Goal: Transaction & Acquisition: Book appointment/travel/reservation

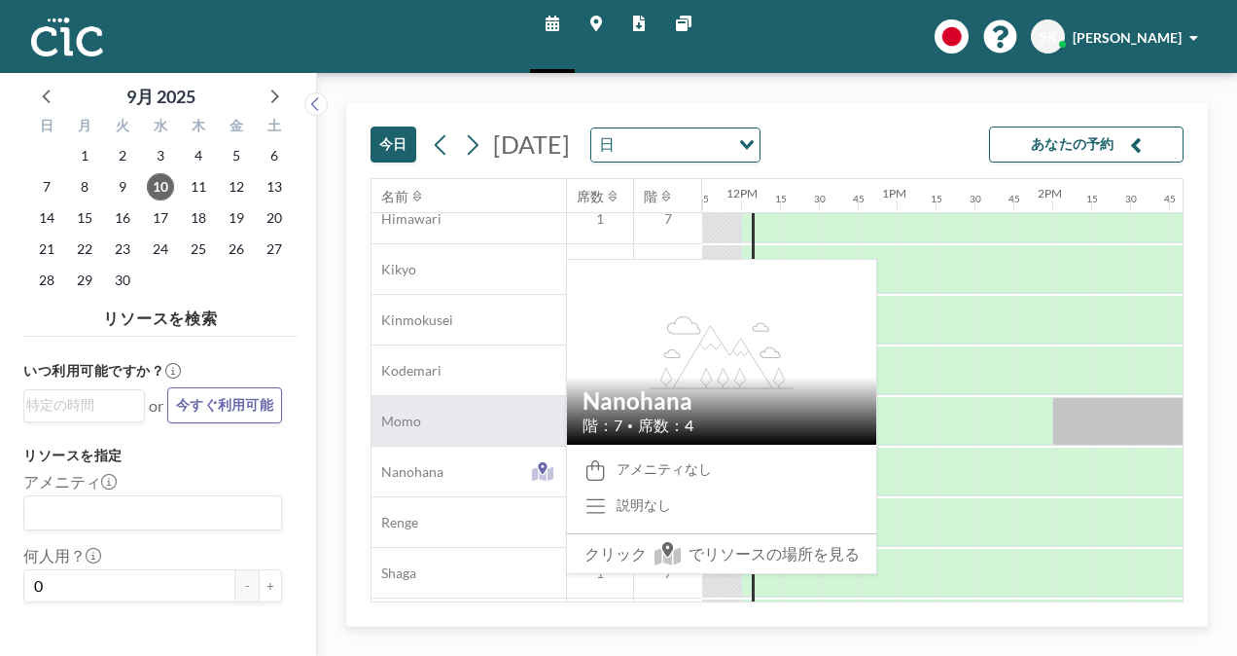
scroll to position [783, 1829]
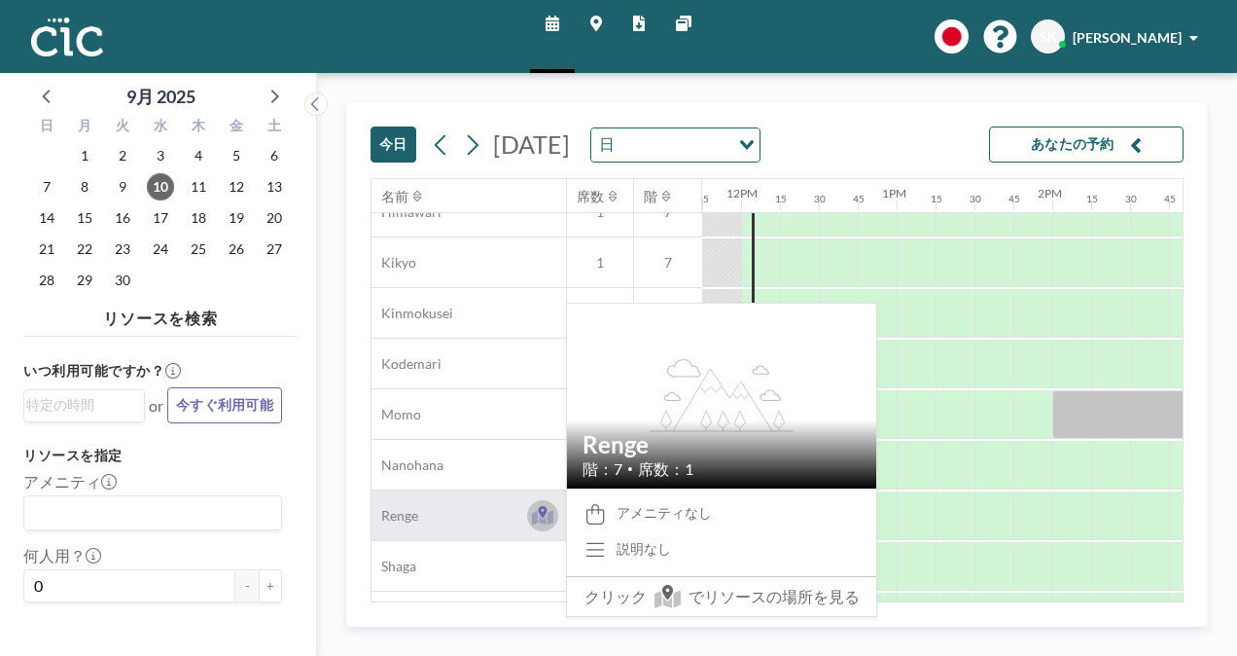
click at [543, 511] on icon at bounding box center [542, 512] width 9 height 12
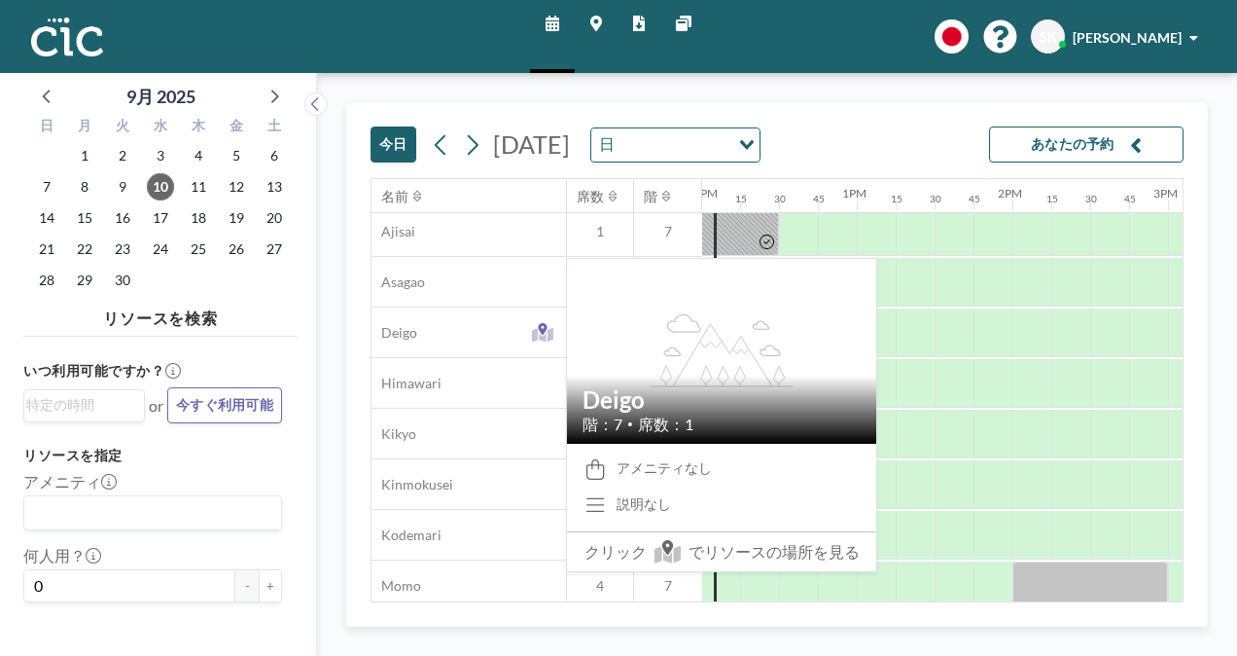
scroll to position [614, 1869]
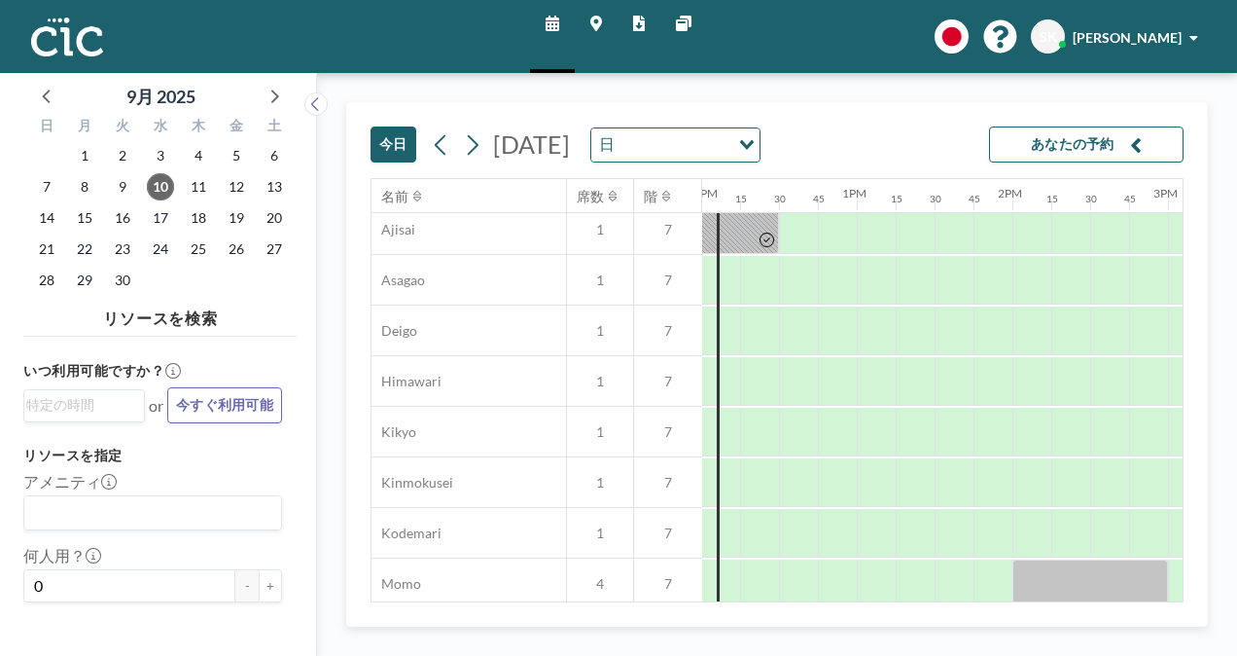
drag, startPoint x: 142, startPoint y: 372, endPoint x: 648, endPoint y: 93, distance: 577.3
click at [648, 93] on div "今日 2025年9月10日水曜日 日 Loading... あなたの予約 名前 席数 階 12AM 15 30 45 1AM 15 30 45 2AM 15 …" at bounding box center [777, 364] width 920 height 583
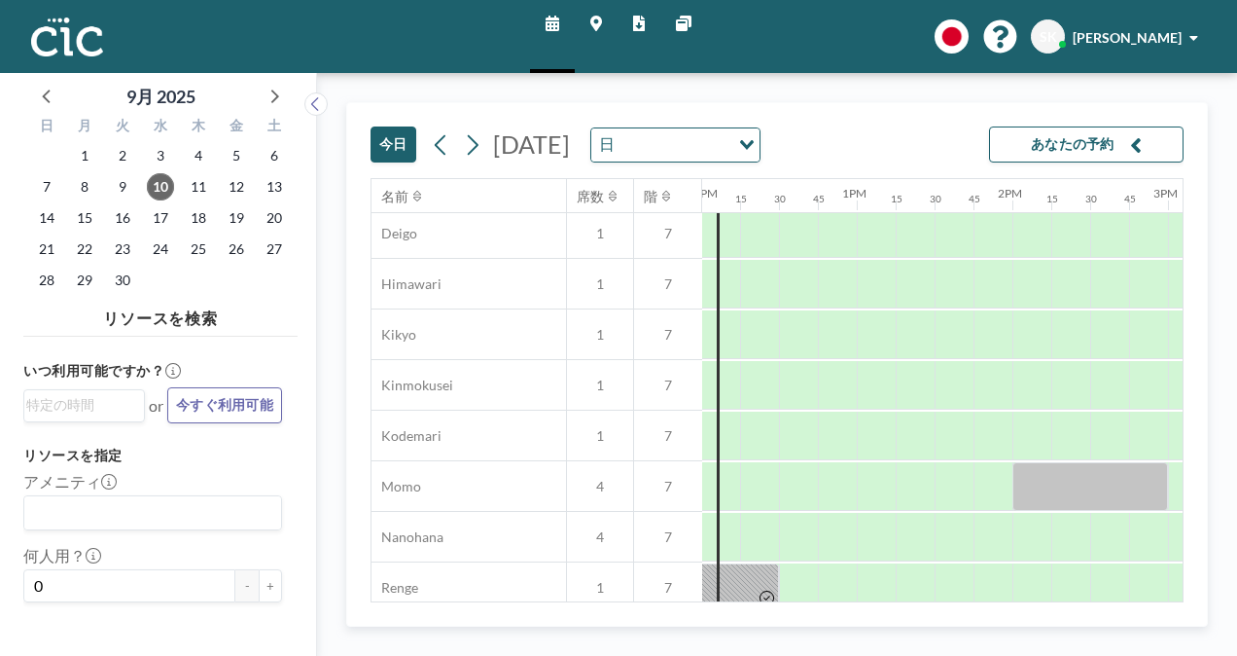
scroll to position [906, 1869]
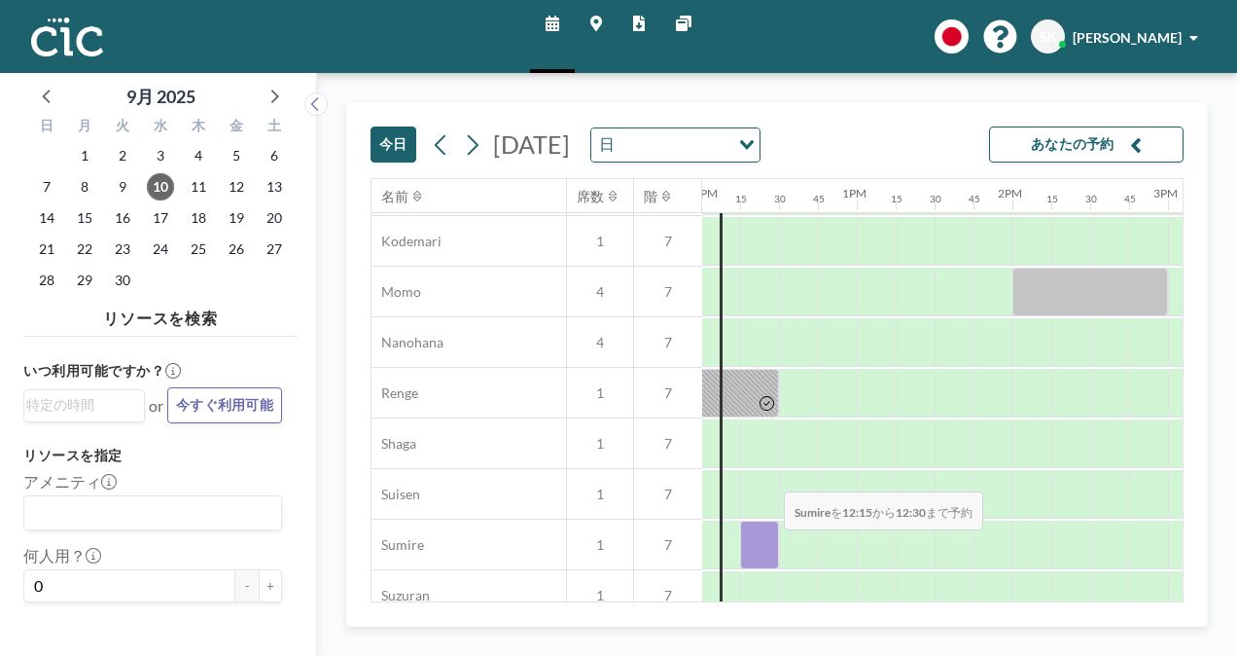
click at [769, 545] on div at bounding box center [759, 544] width 39 height 49
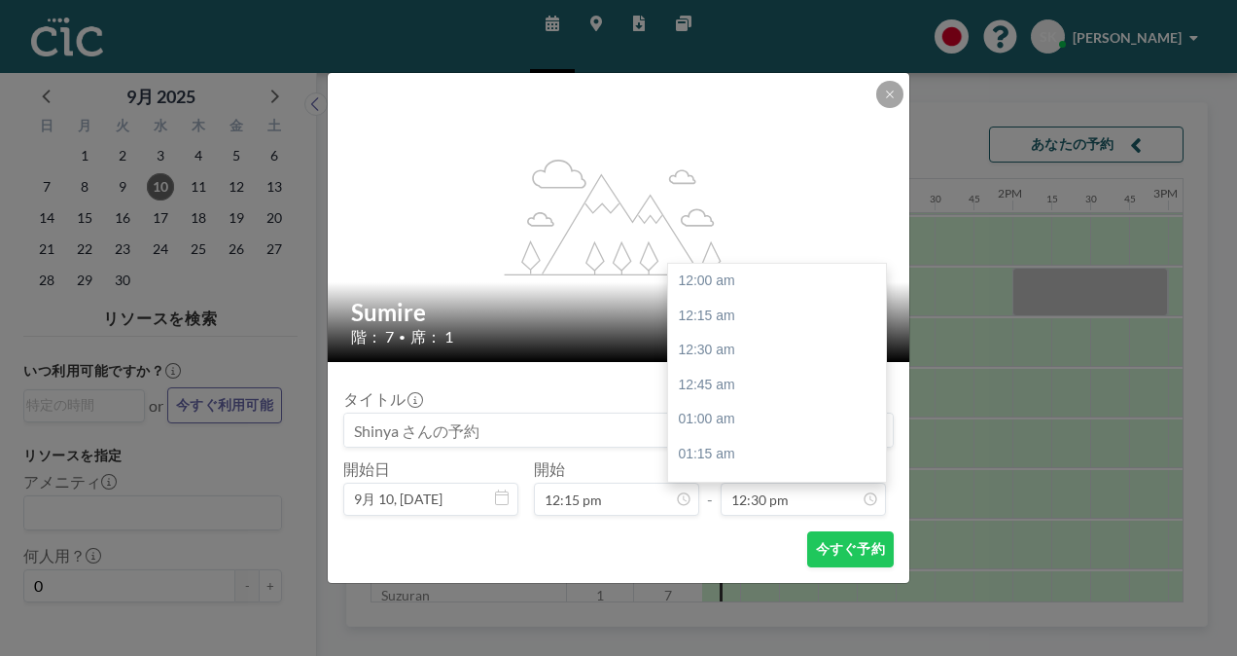
scroll to position [1732, 0]
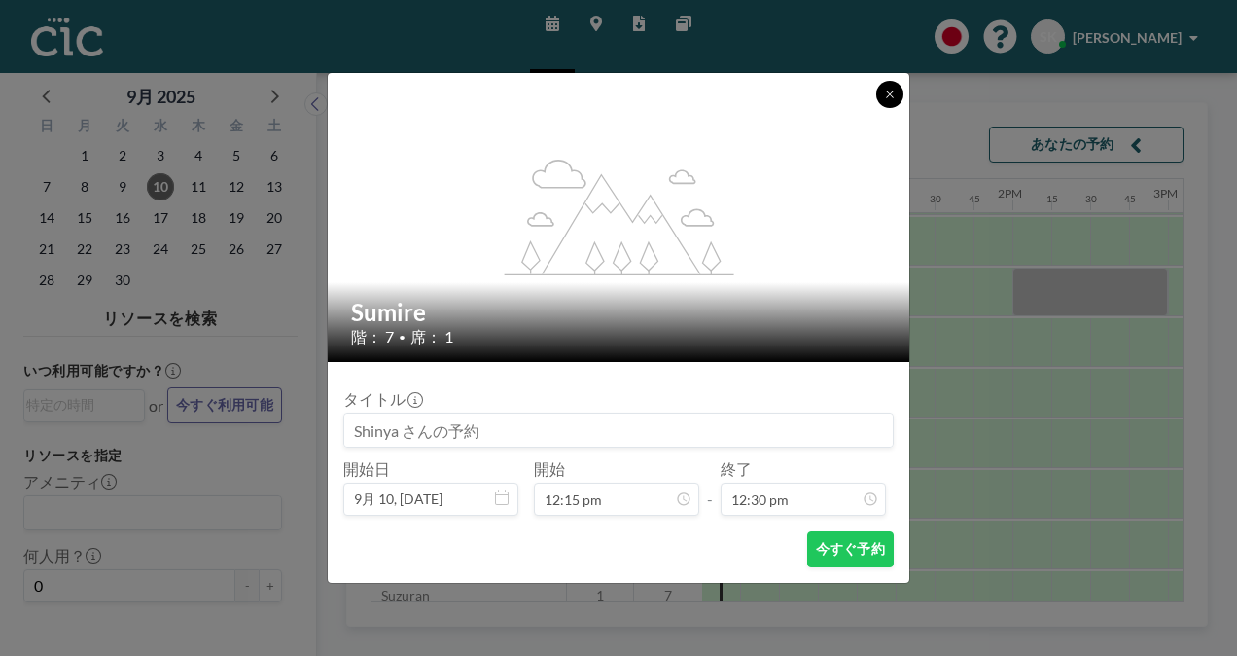
click at [883, 88] on button at bounding box center [889, 94] width 27 height 27
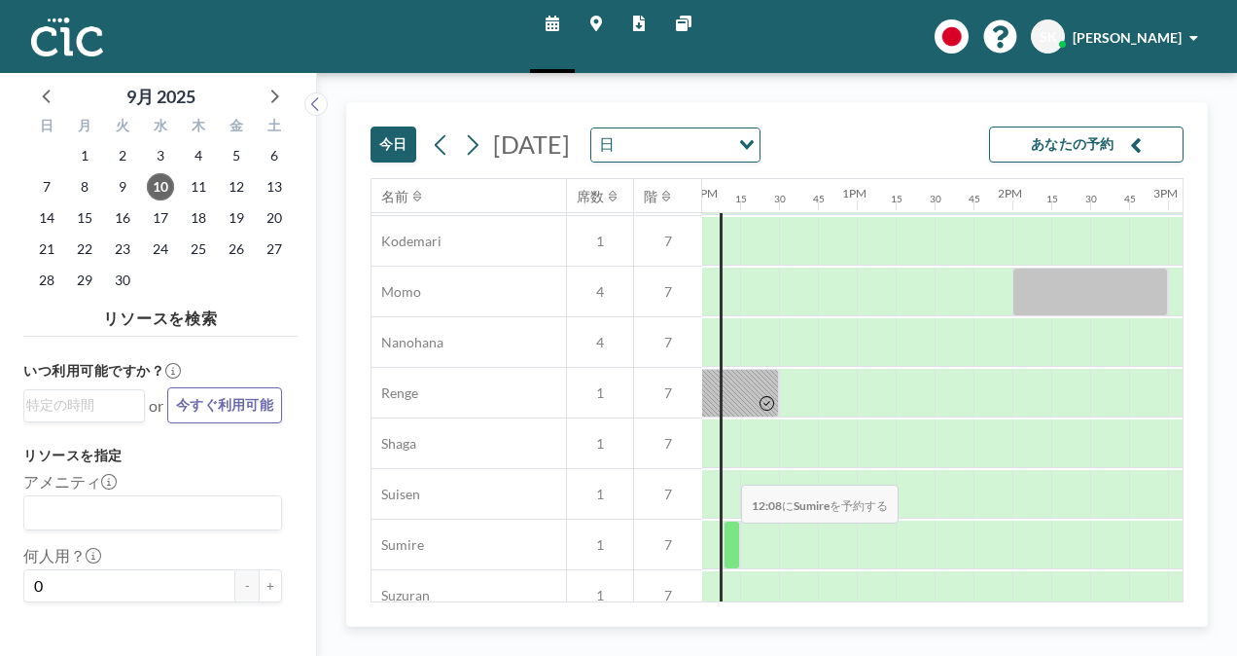
drag, startPoint x: 883, startPoint y: 88, endPoint x: 726, endPoint y: 537, distance: 476.3
click at [726, 537] on div at bounding box center [702, 544] width 3736 height 51
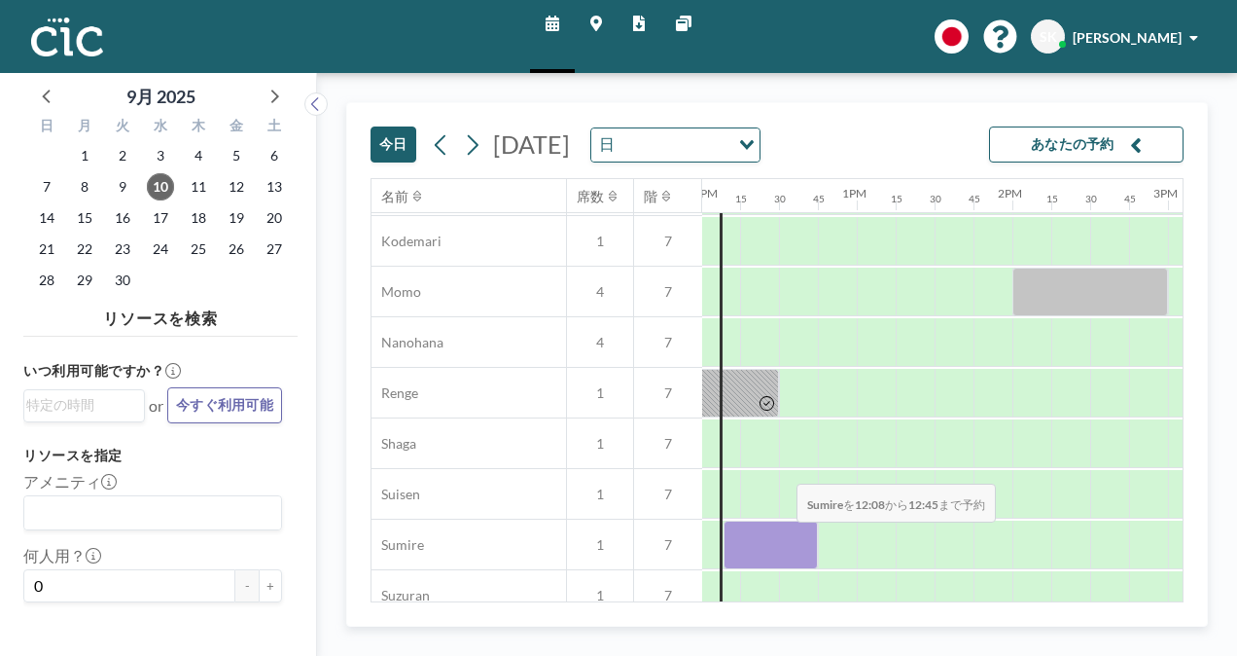
drag, startPoint x: 726, startPoint y: 537, endPoint x: 781, endPoint y: 536, distance: 55.5
click at [781, 536] on div at bounding box center [771, 544] width 94 height 49
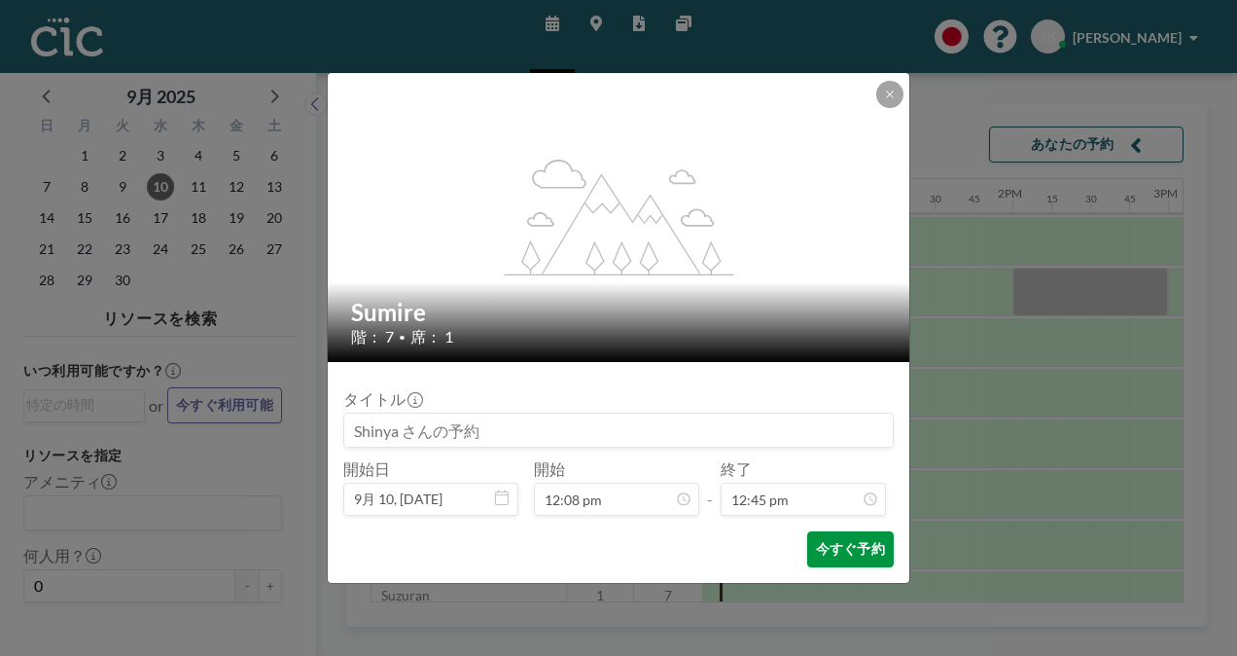
click at [848, 537] on button "今すぐ予約" at bounding box center [850, 549] width 87 height 36
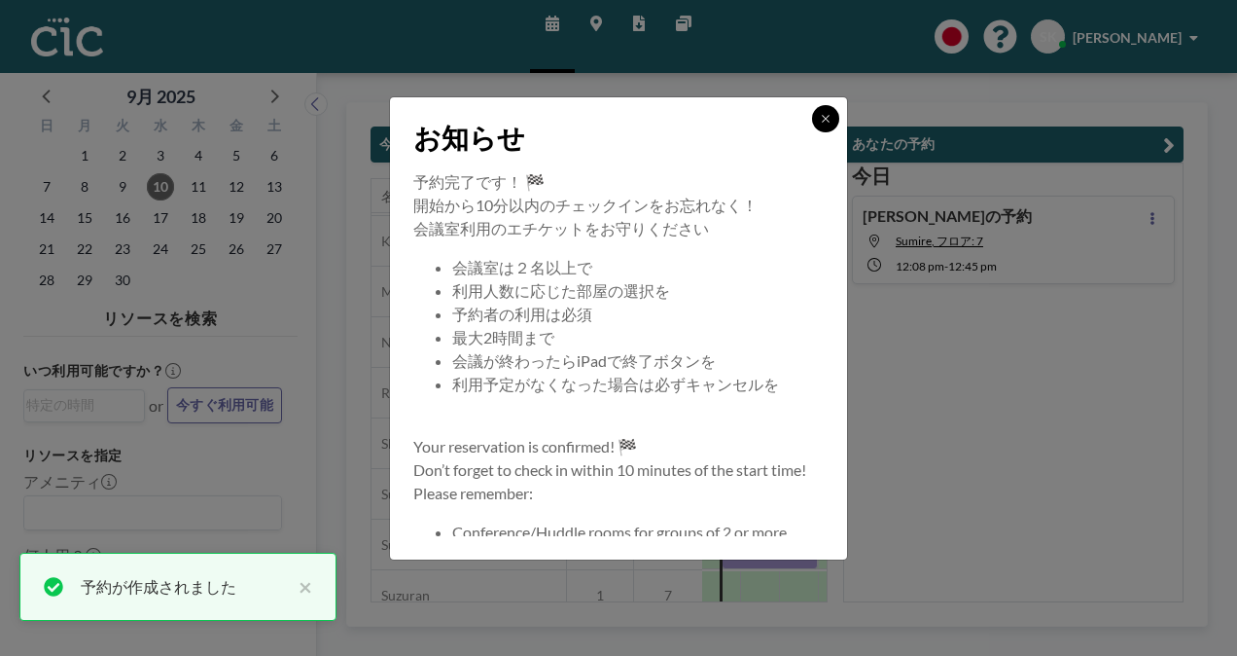
click at [833, 118] on button at bounding box center [825, 118] width 27 height 27
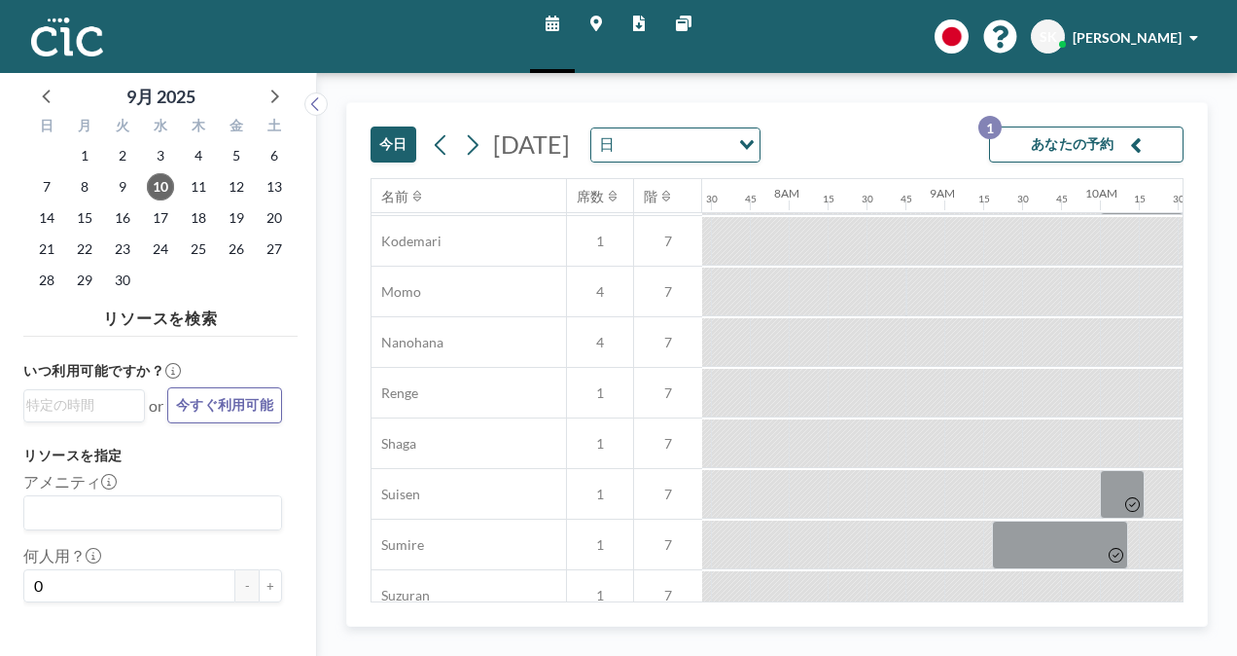
scroll to position [906, 1152]
click at [875, 102] on div "今日 2025年9月10日水曜日 日 Loading... あなたの予約 1 名前 席数 階 12AM 15 30 45 1AM 15 30 45 2AM 1…" at bounding box center [777, 364] width 862 height 524
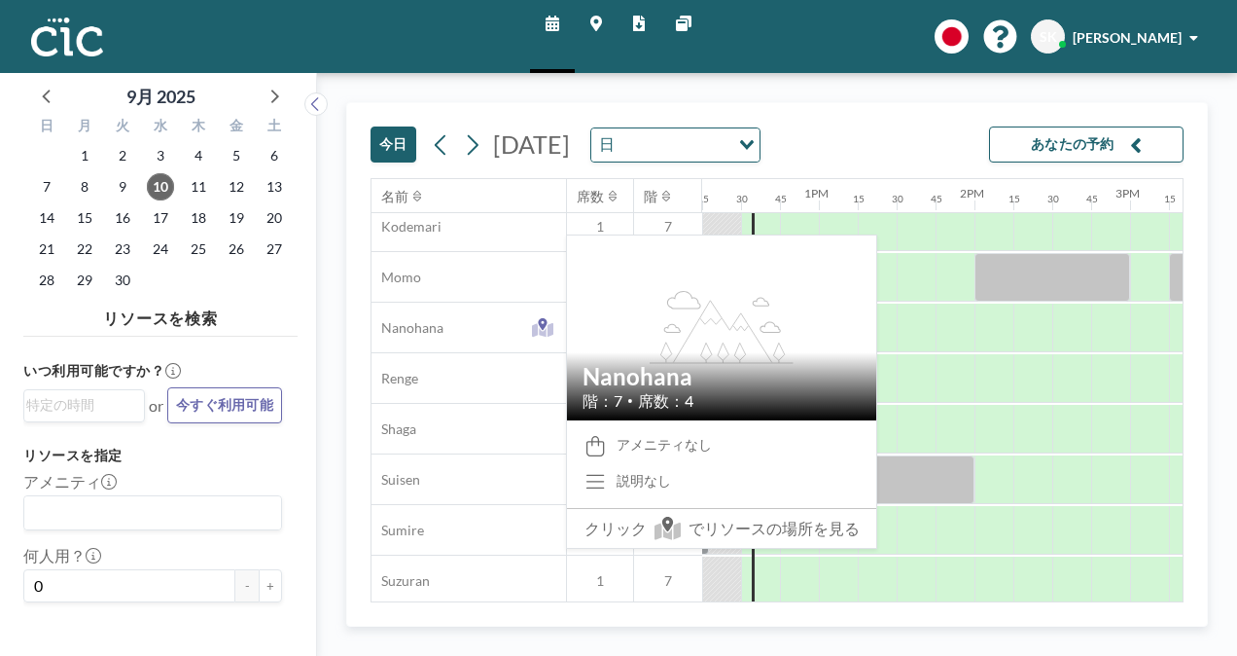
scroll to position [921, 1907]
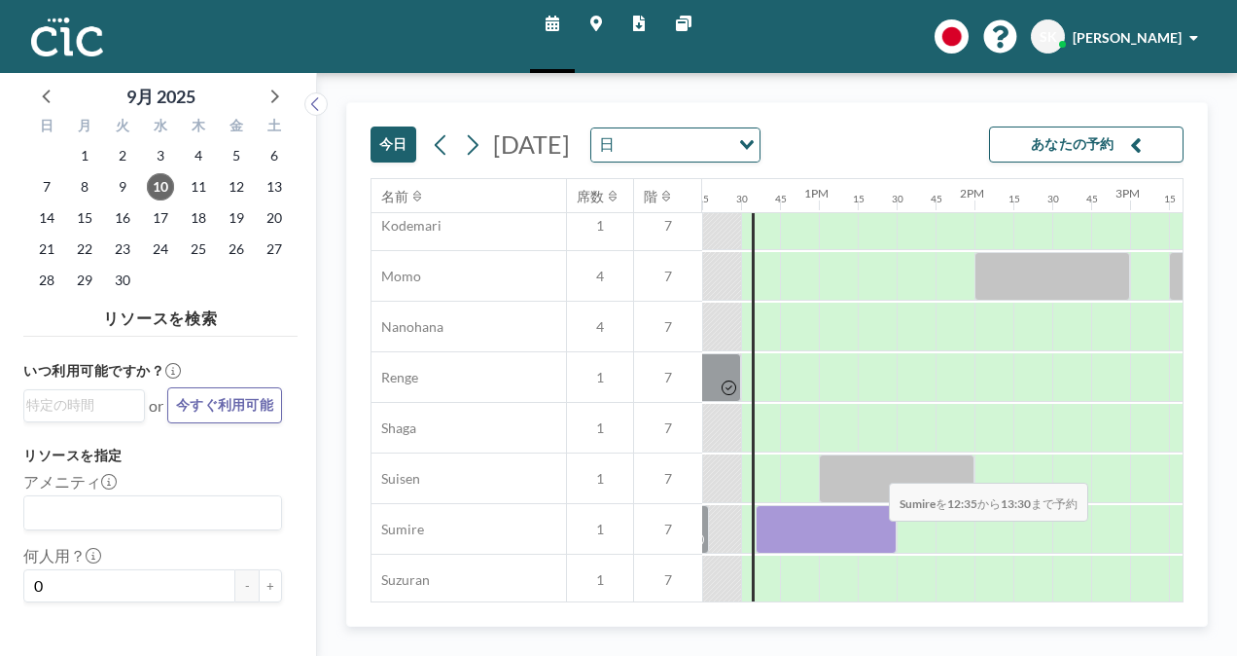
drag, startPoint x: 777, startPoint y: 533, endPoint x: 874, endPoint y: 535, distance: 96.3
click at [874, 535] on div at bounding box center [826, 529] width 141 height 49
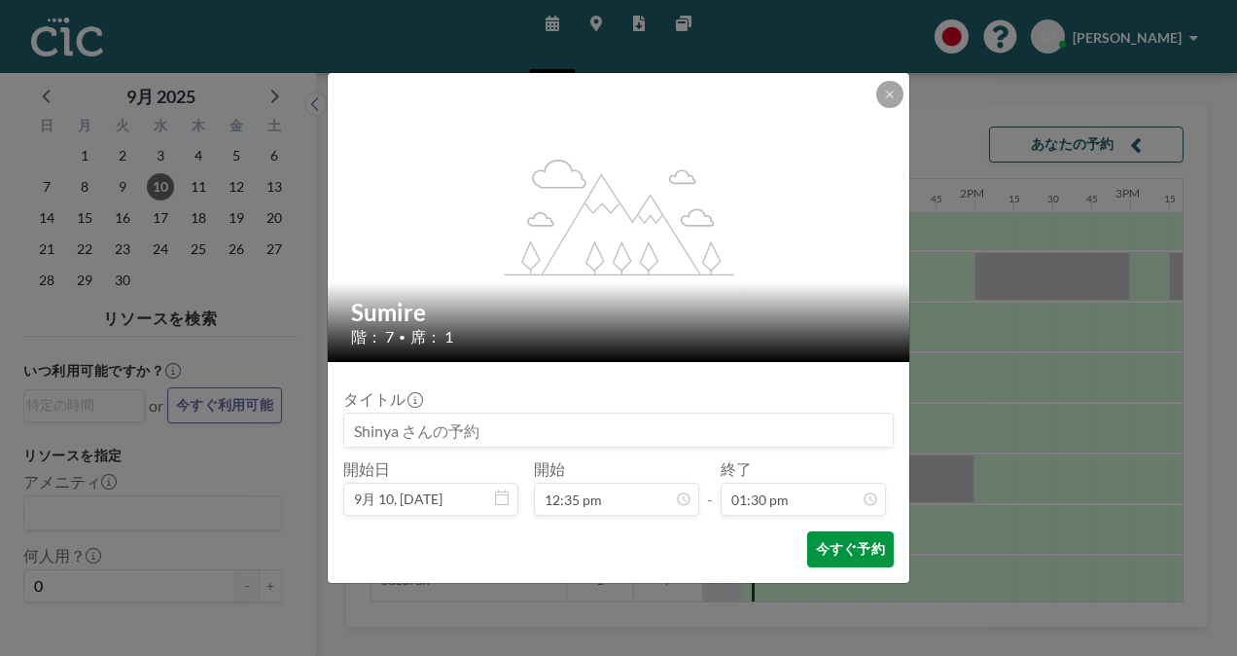
click at [844, 553] on button "今すぐ予約" at bounding box center [850, 549] width 87 height 36
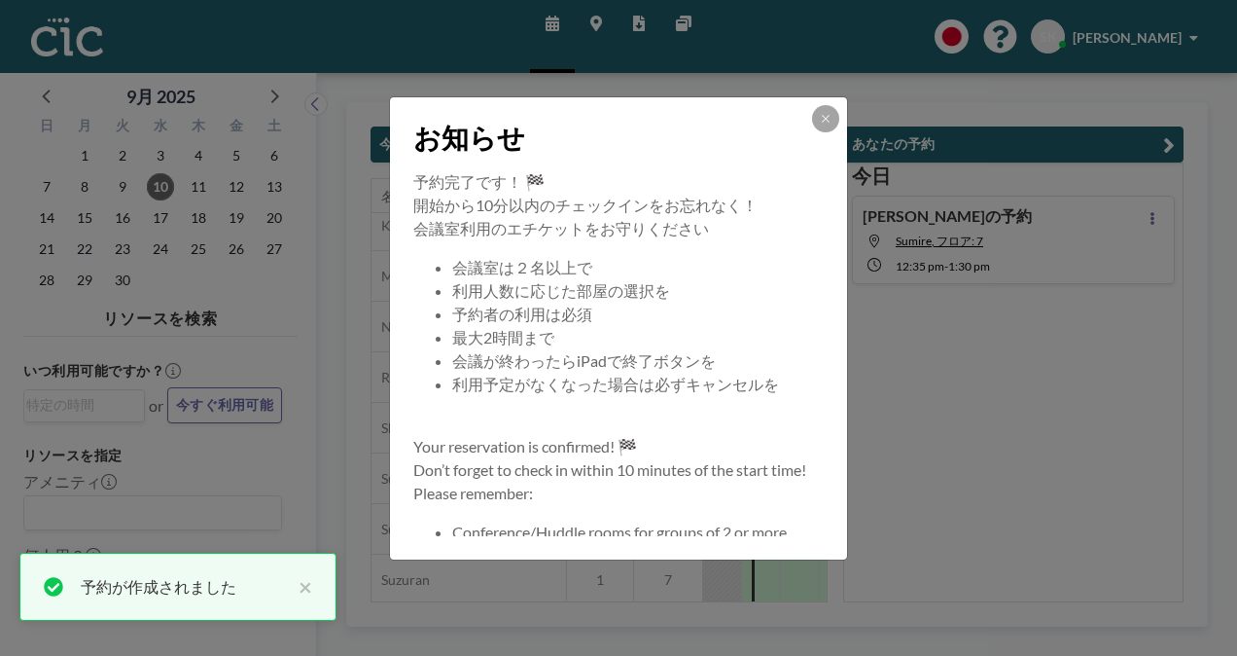
click at [808, 228] on p "会議室利用のエチケットをお守りください" at bounding box center [618, 228] width 411 height 23
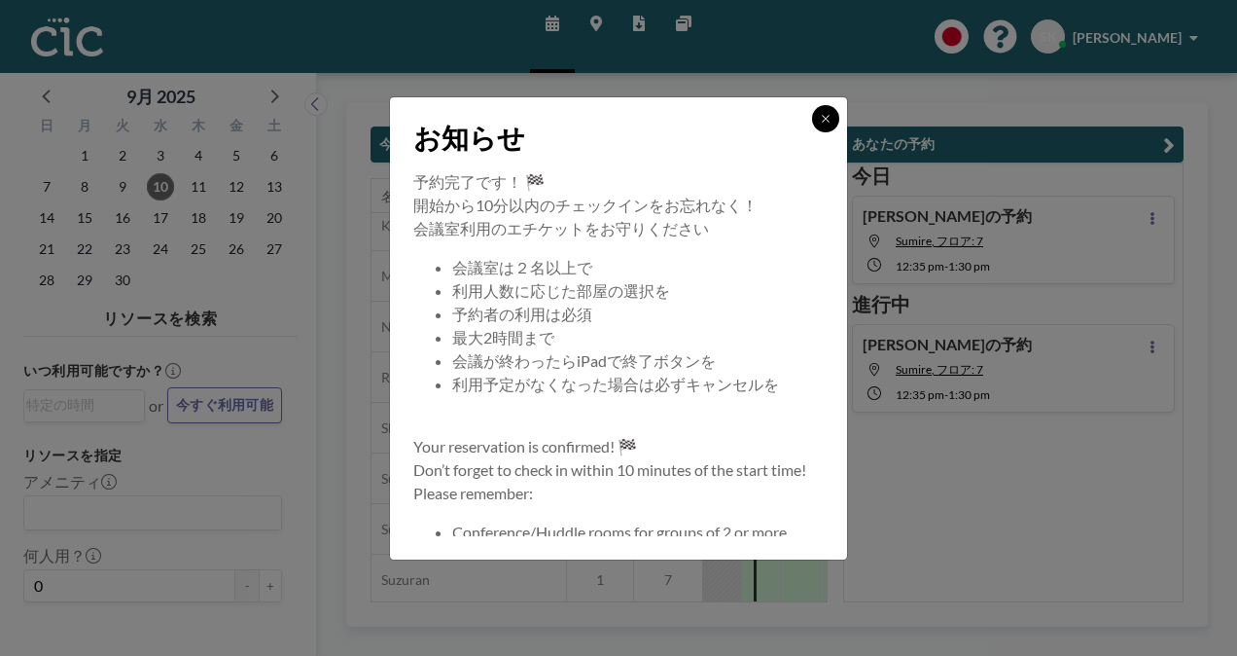
click at [824, 121] on icon at bounding box center [826, 119] width 12 height 12
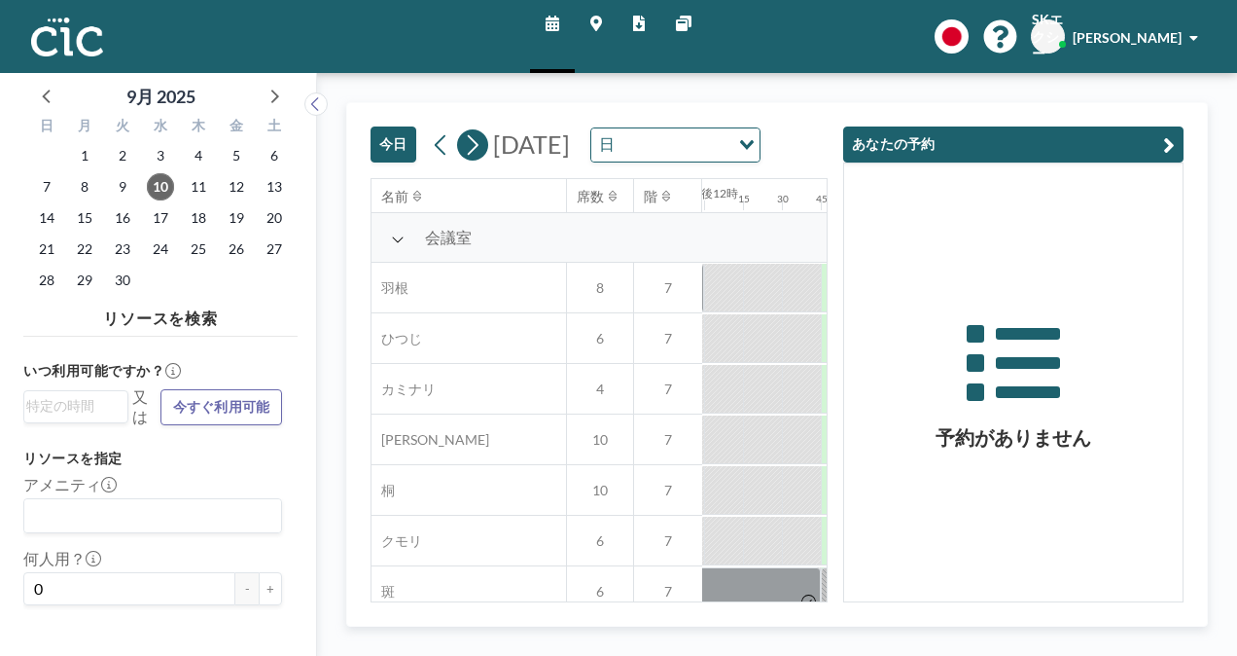
scroll to position [0, 1946]
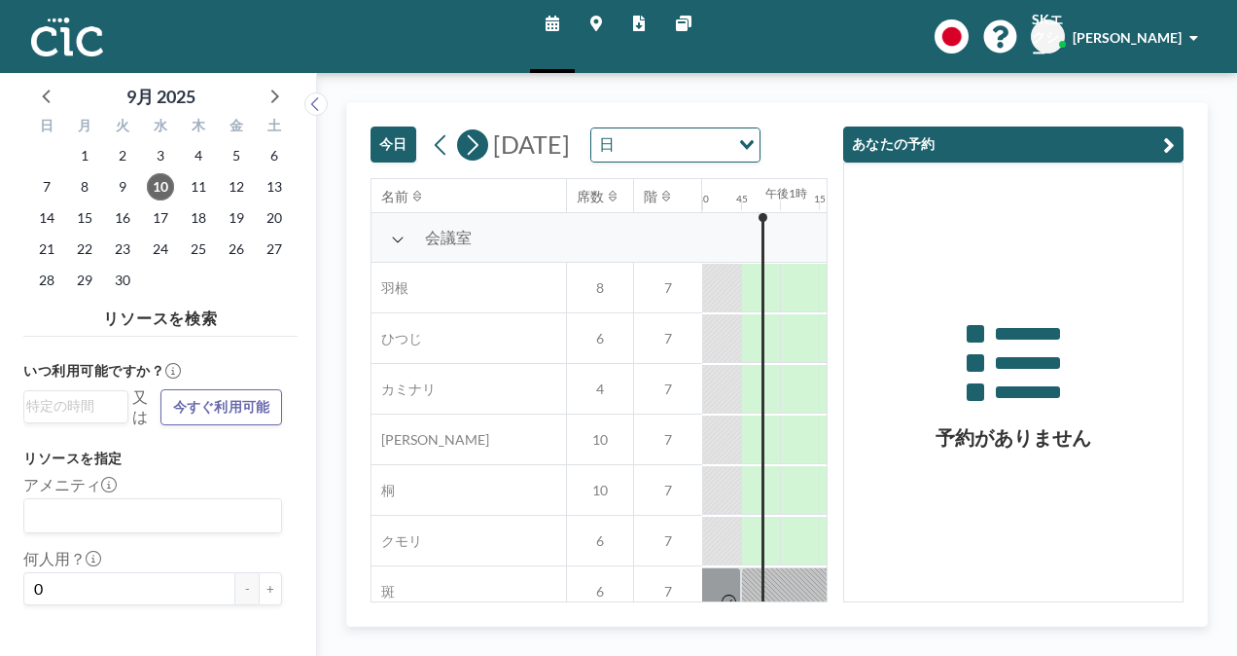
click at [473, 161] on button at bounding box center [472, 144] width 31 height 31
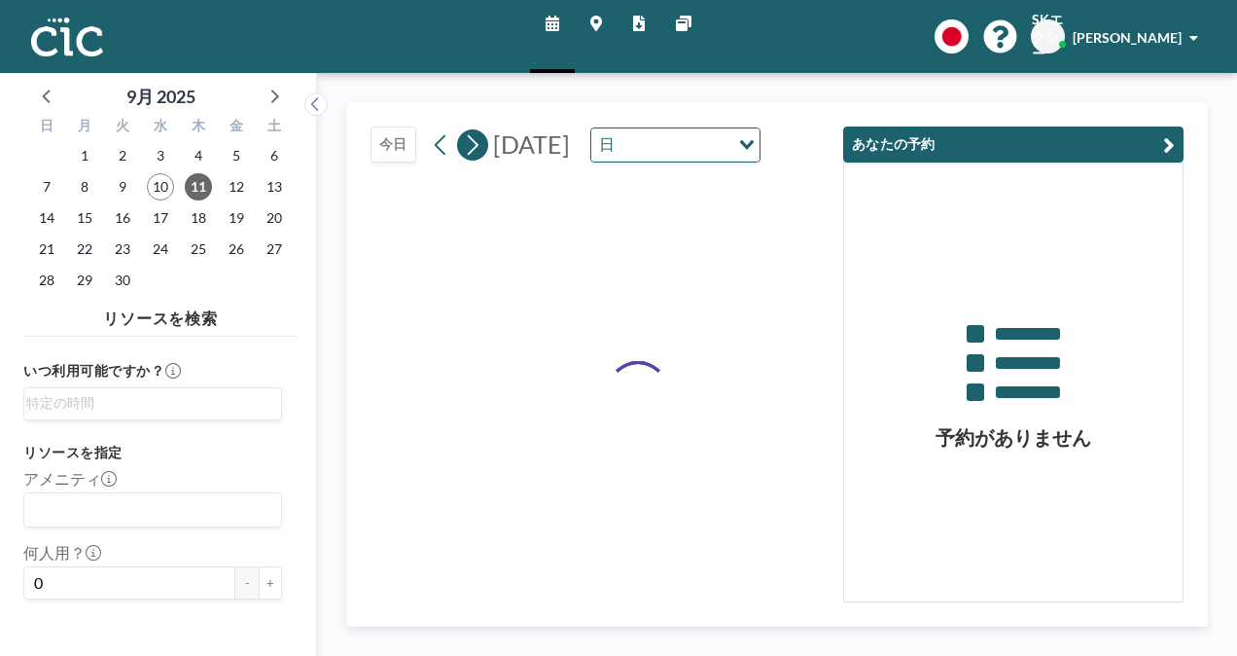
click at [473, 161] on button at bounding box center [472, 144] width 31 height 31
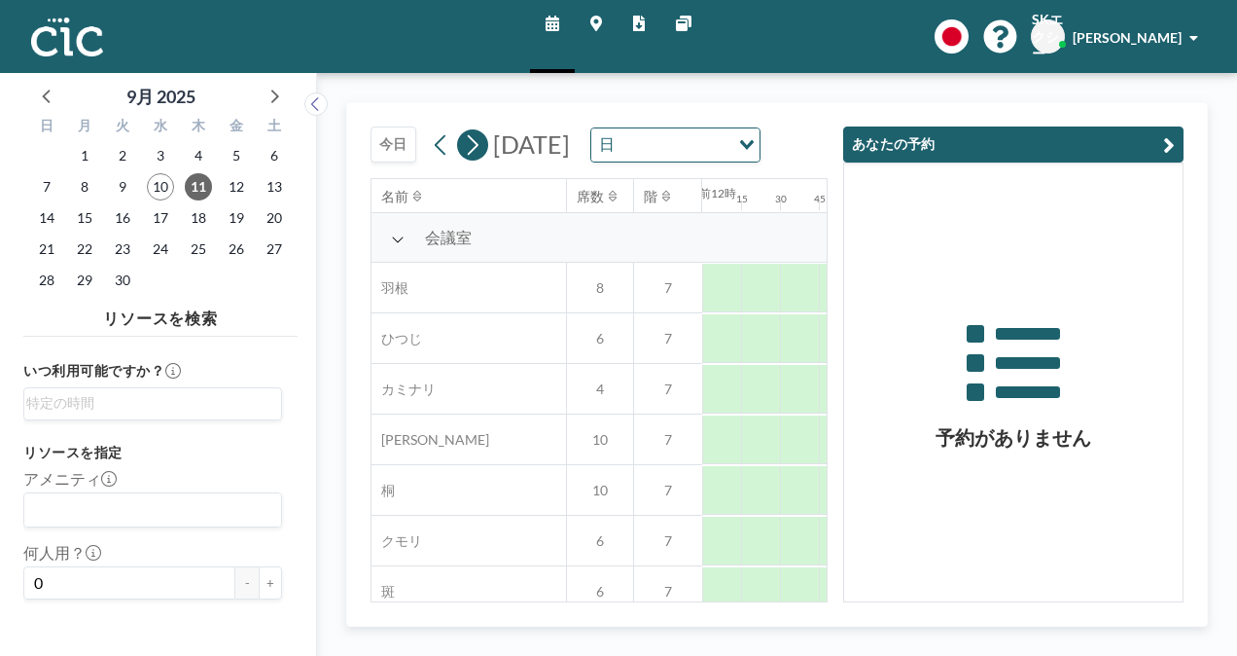
scroll to position [0, 0]
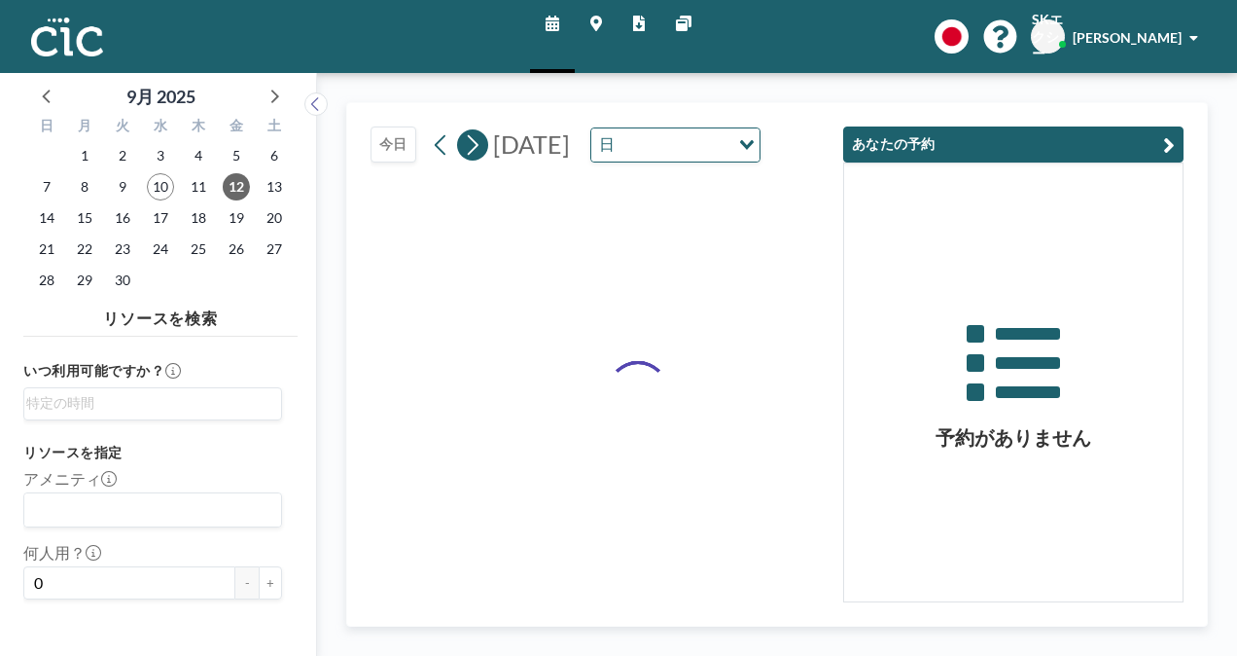
click at [473, 161] on button at bounding box center [472, 144] width 31 height 31
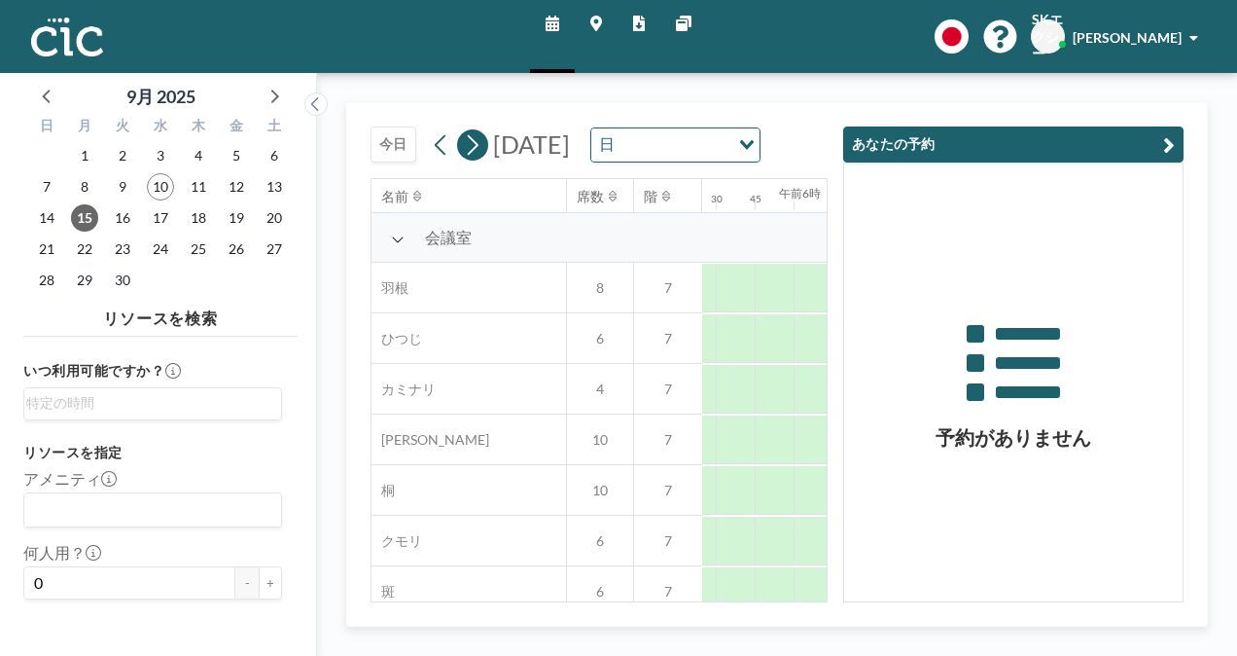
scroll to position [0, 1172]
click at [473, 161] on button at bounding box center [472, 144] width 31 height 31
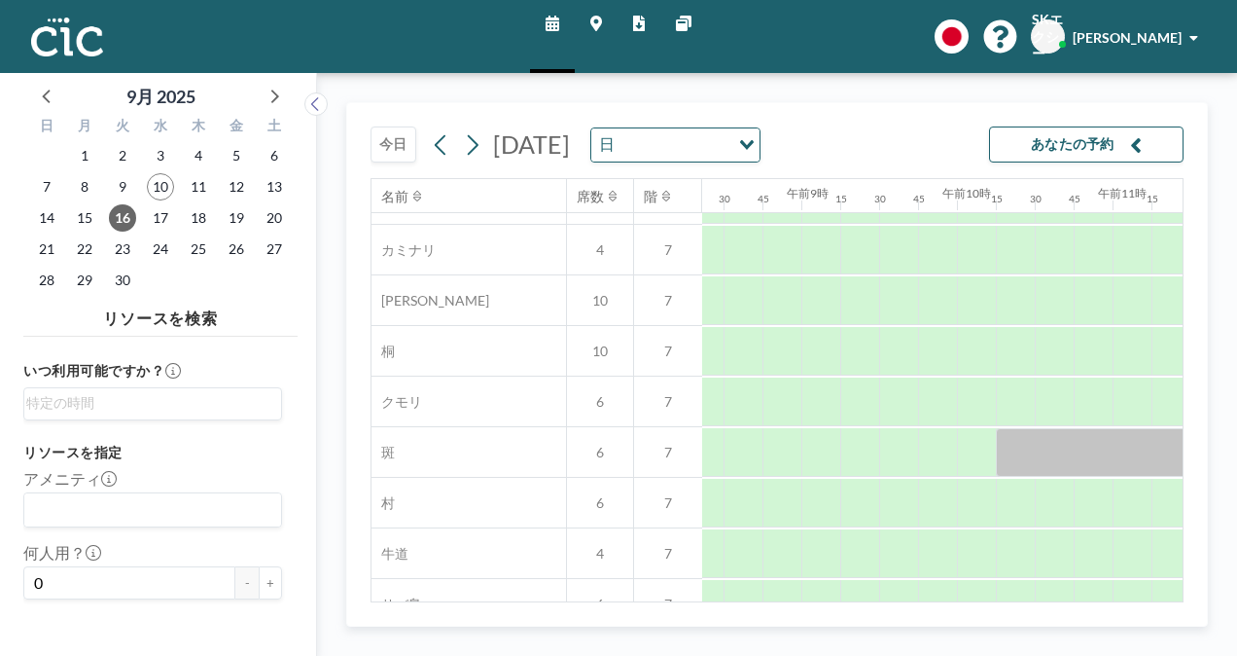
scroll to position [97, 1302]
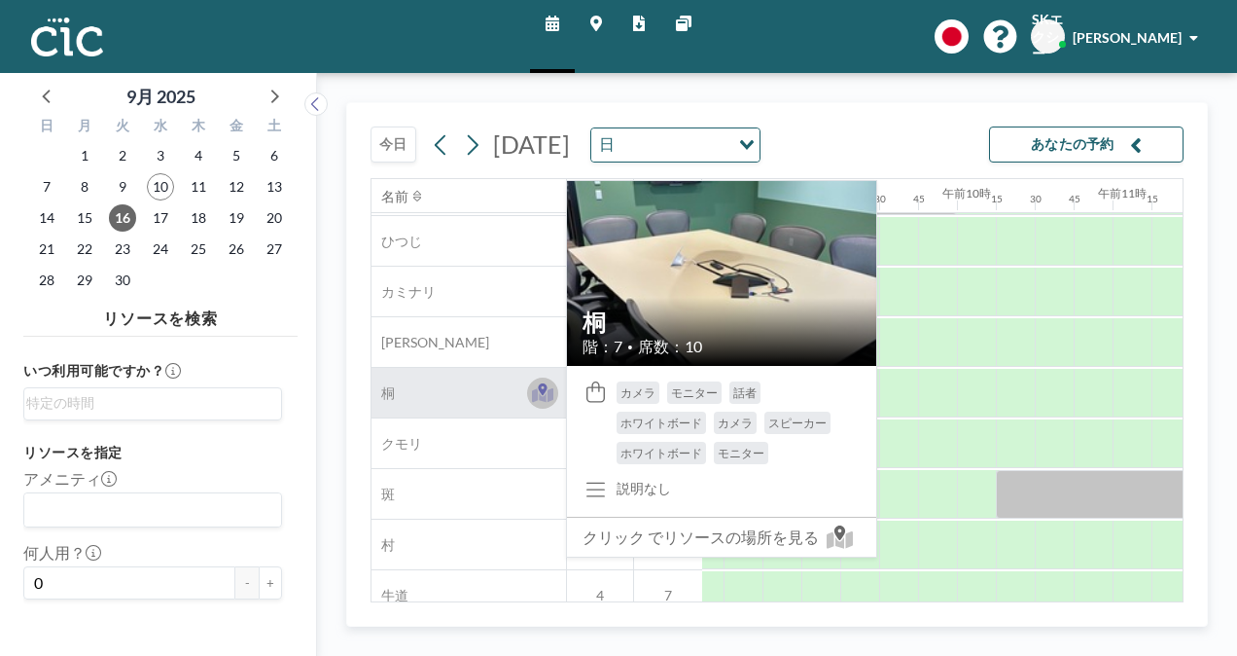
click at [543, 395] on icon at bounding box center [543, 392] width 22 height 19
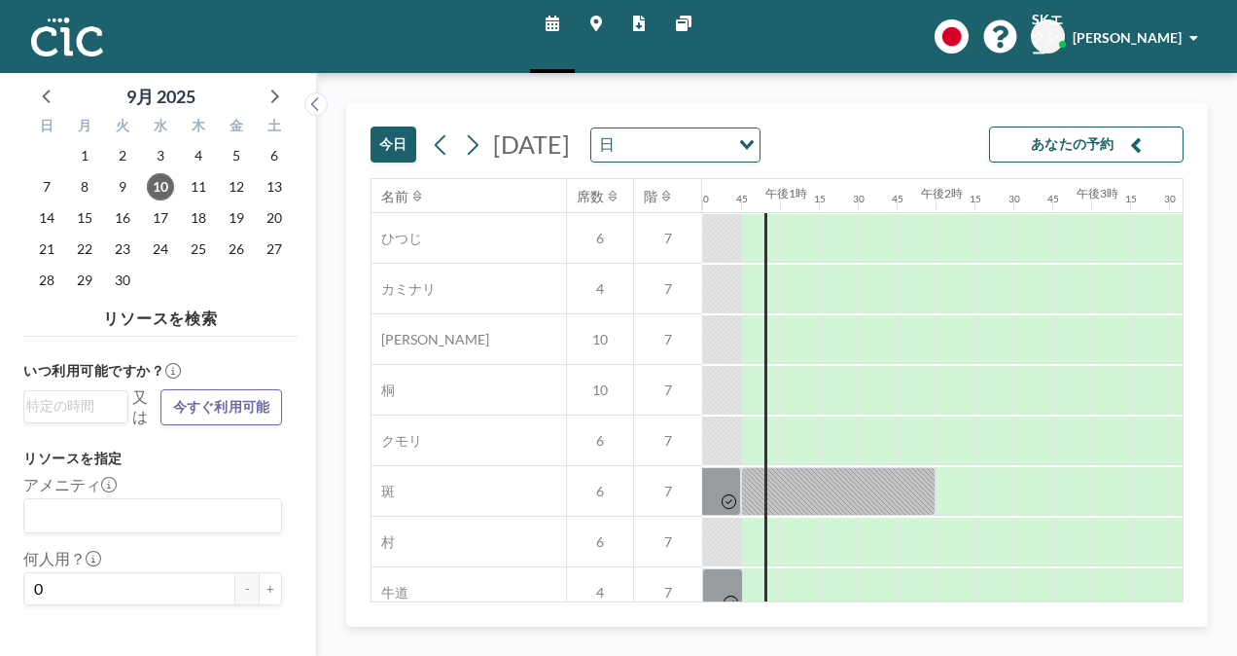
scroll to position [97, 1946]
click at [480, 147] on icon at bounding box center [472, 144] width 18 height 29
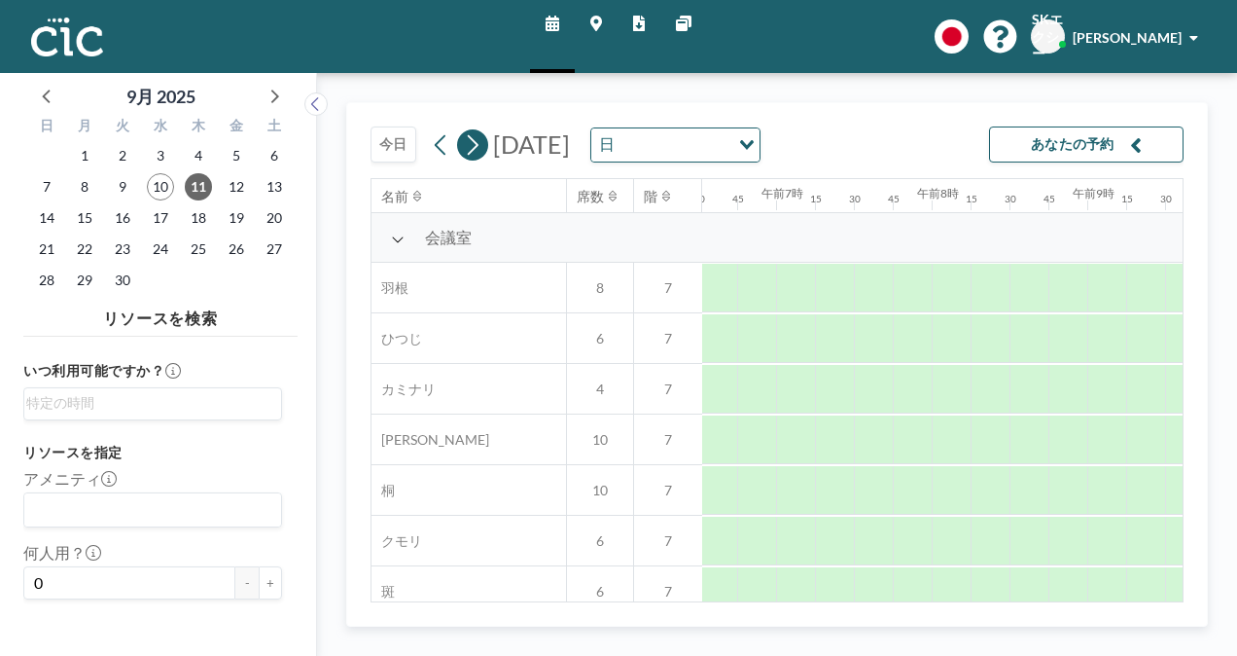
scroll to position [0, 1225]
click at [480, 147] on icon at bounding box center [472, 144] width 18 height 29
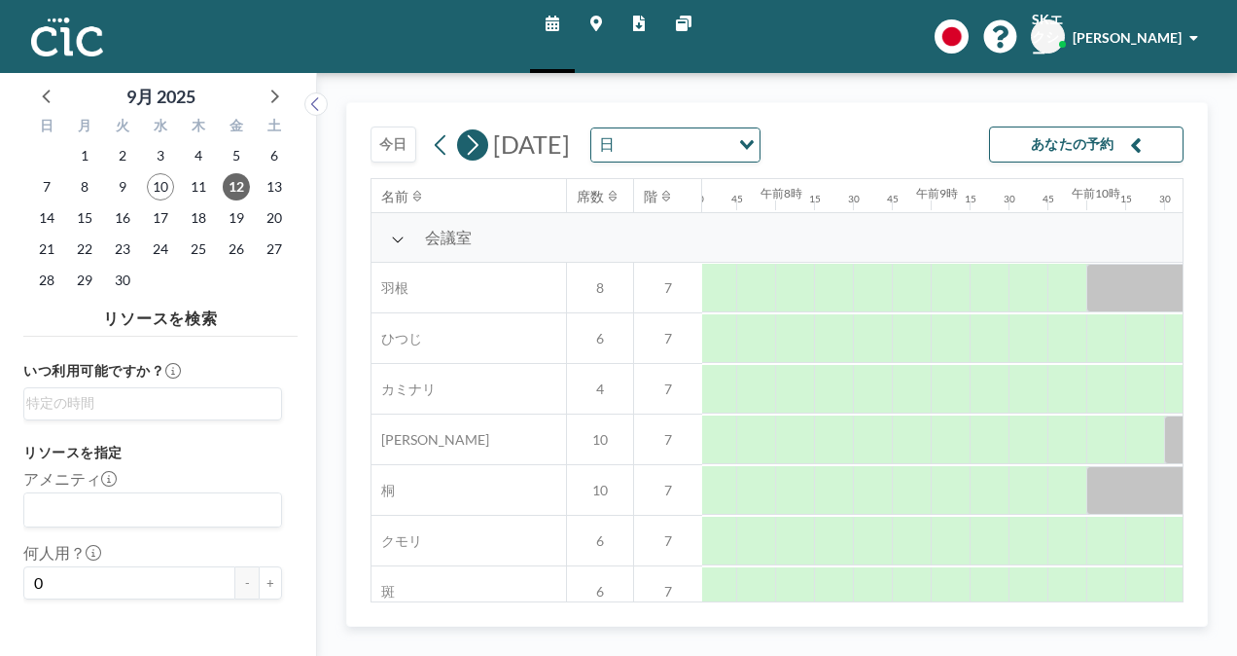
scroll to position [0, 1206]
click at [480, 147] on icon at bounding box center [472, 144] width 18 height 29
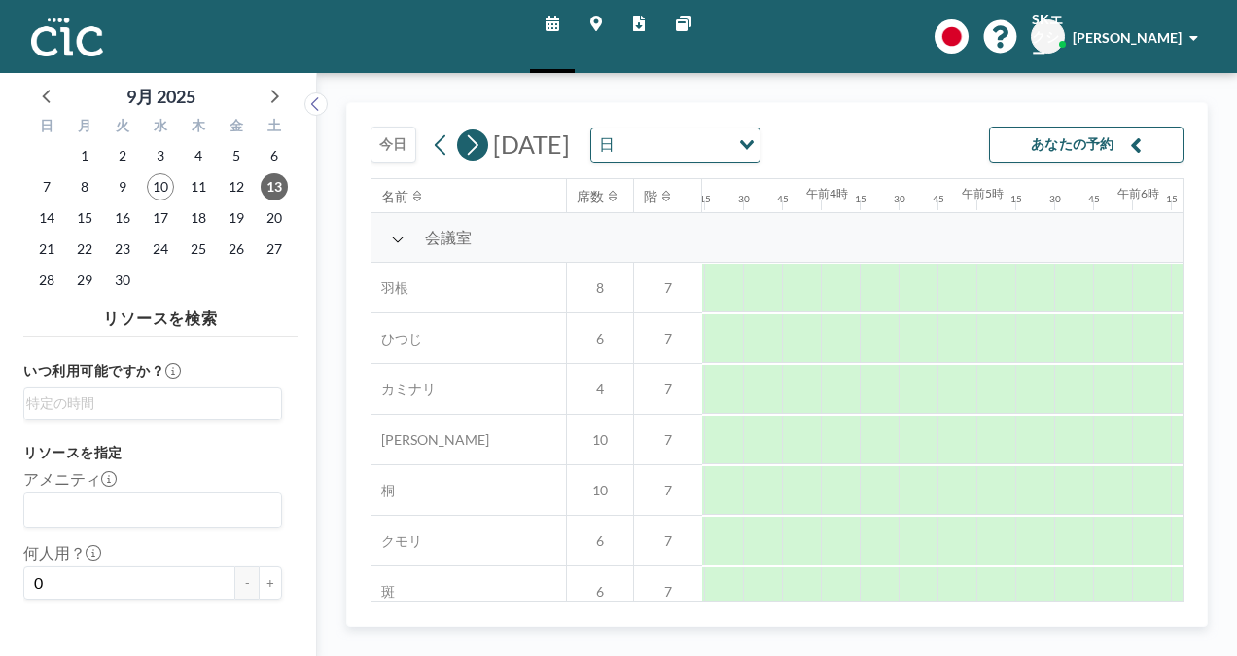
click at [480, 147] on icon at bounding box center [472, 144] width 18 height 29
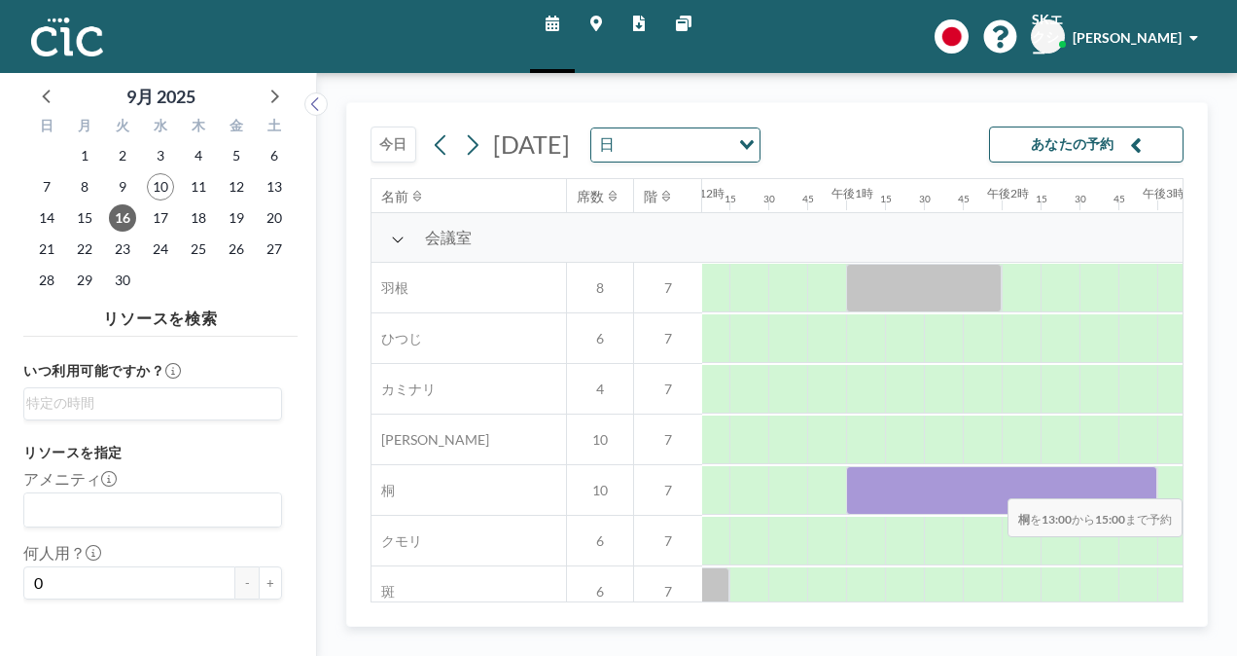
scroll to position [0, 1969]
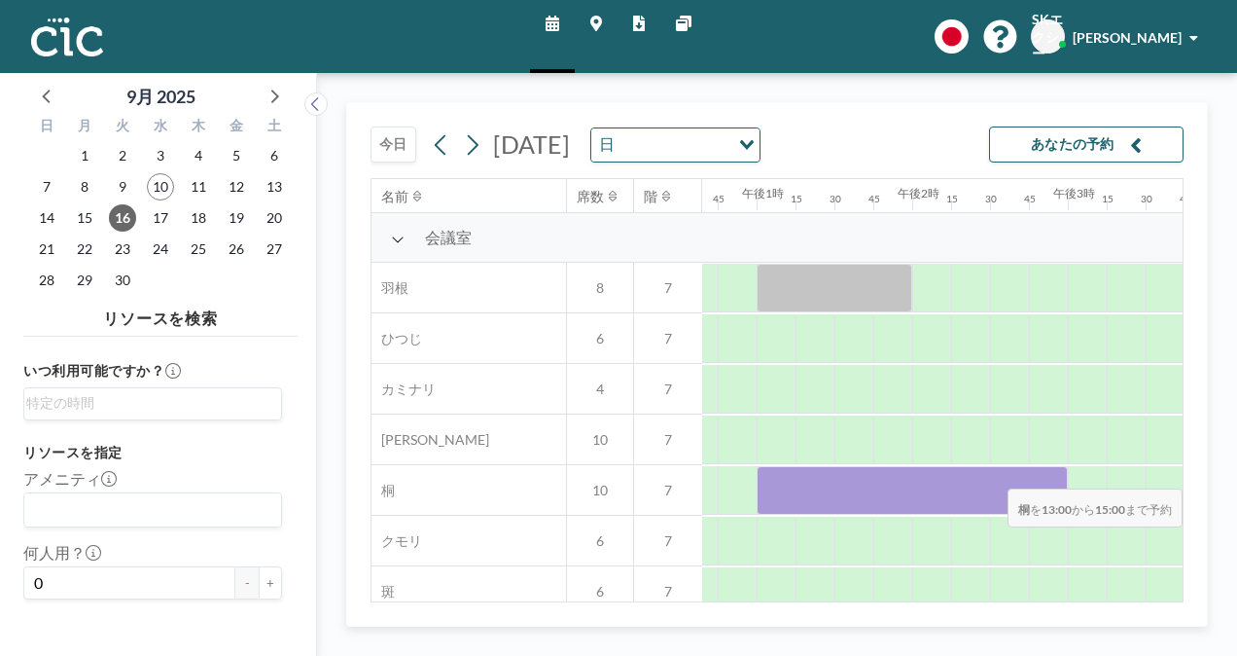
drag, startPoint x: 920, startPoint y: 472, endPoint x: 1086, endPoint y: 474, distance: 165.4
click at [1086, 474] on div at bounding box center [601, 490] width 3736 height 51
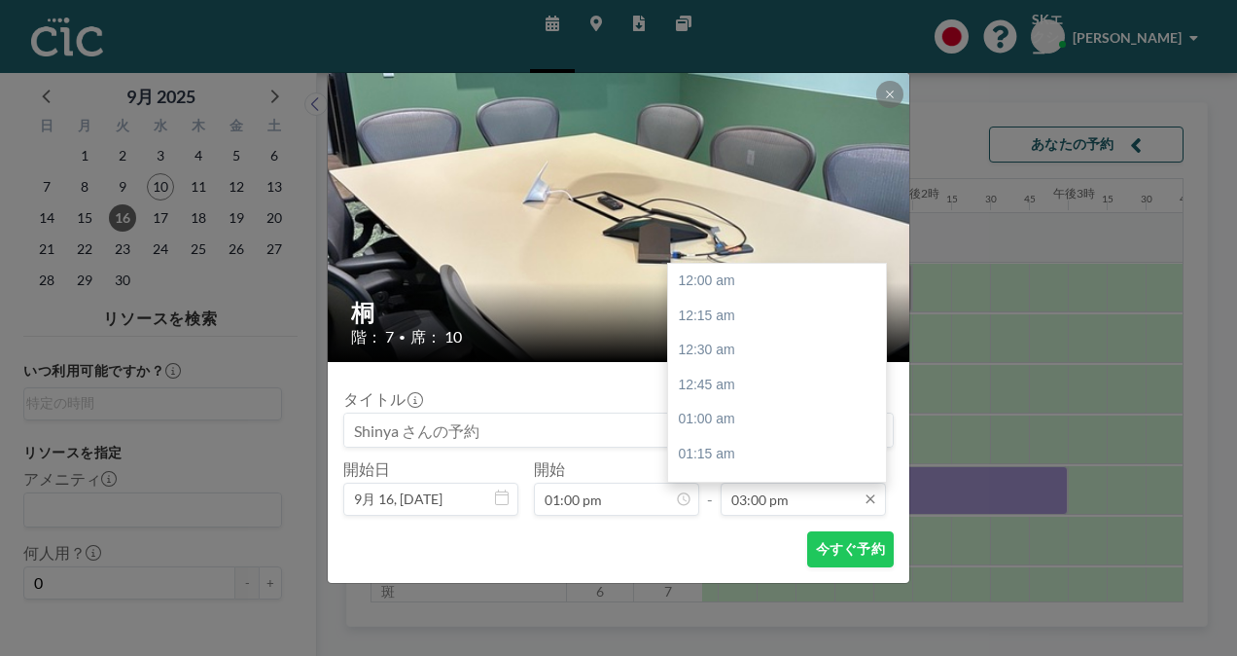
scroll to position [2078, 0]
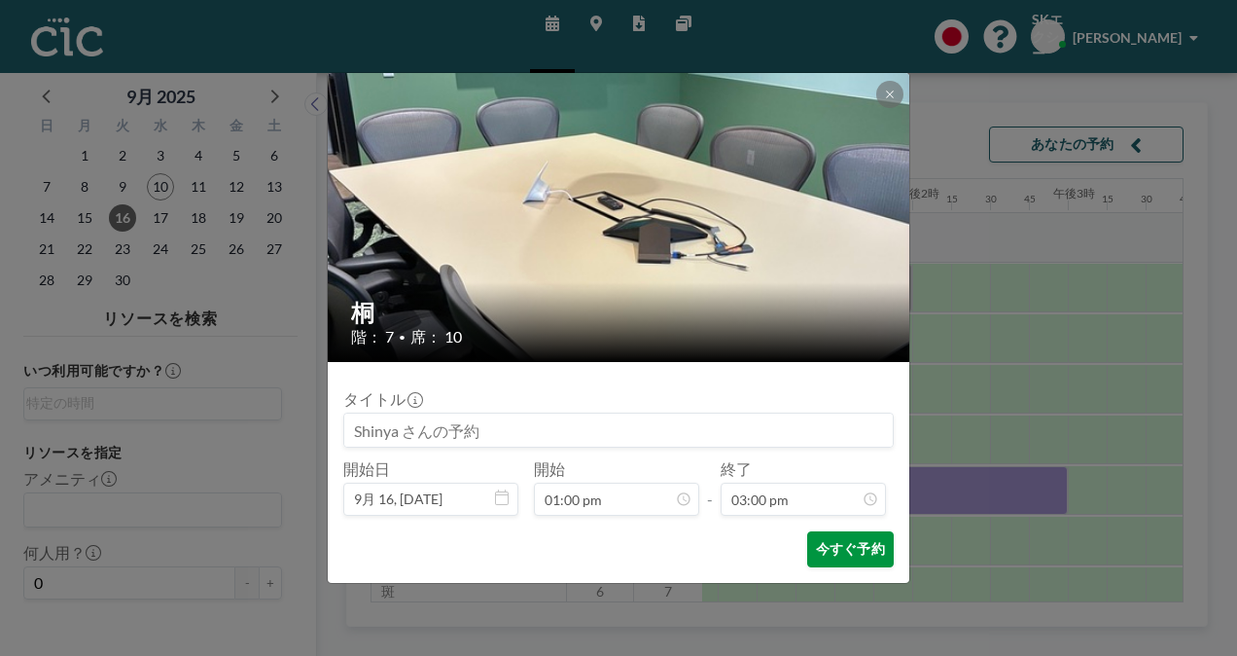
click at [851, 537] on button "今すぐ予約" at bounding box center [850, 549] width 87 height 36
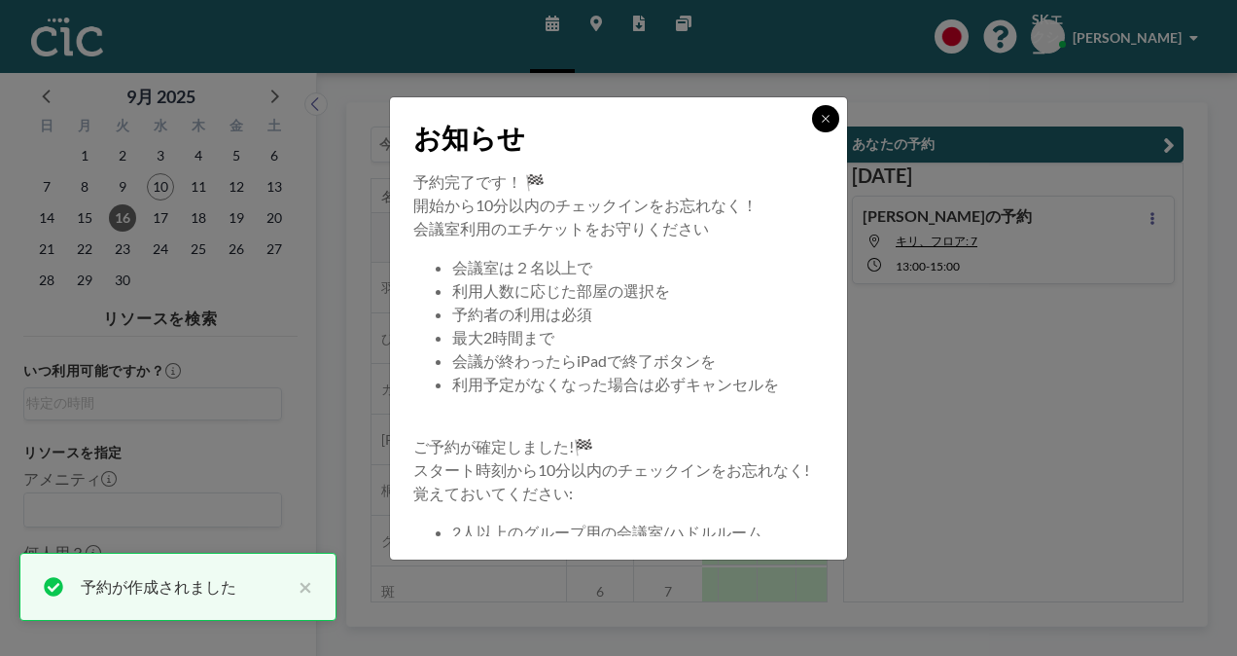
click at [816, 118] on button at bounding box center [825, 118] width 27 height 27
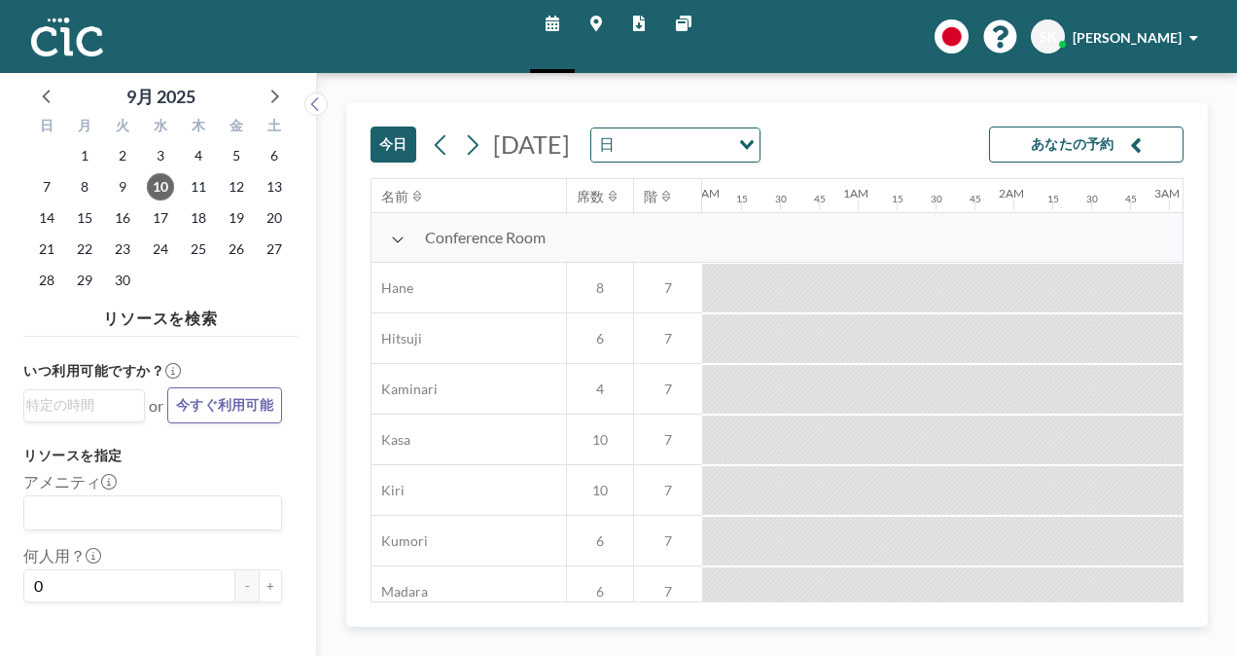
scroll to position [0, 1829]
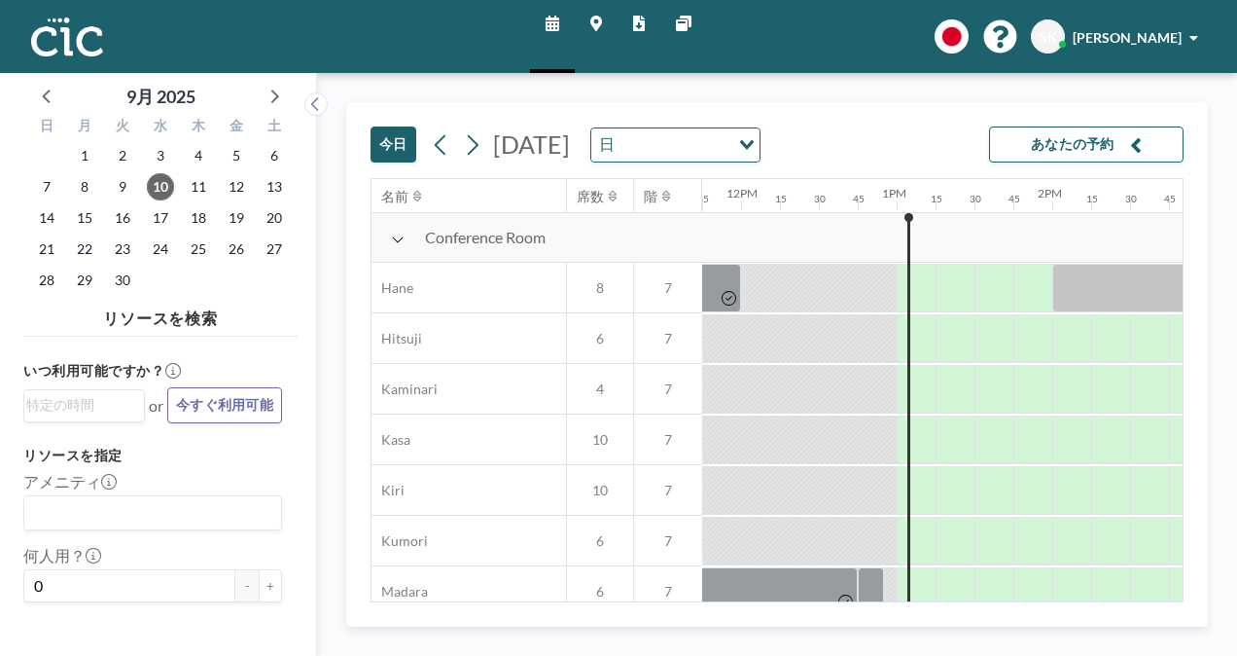
click at [487, 150] on div "2025年9月10日水曜日 日 Loading..." at bounding box center [593, 144] width 335 height 35
click at [466, 144] on icon at bounding box center [472, 144] width 18 height 29
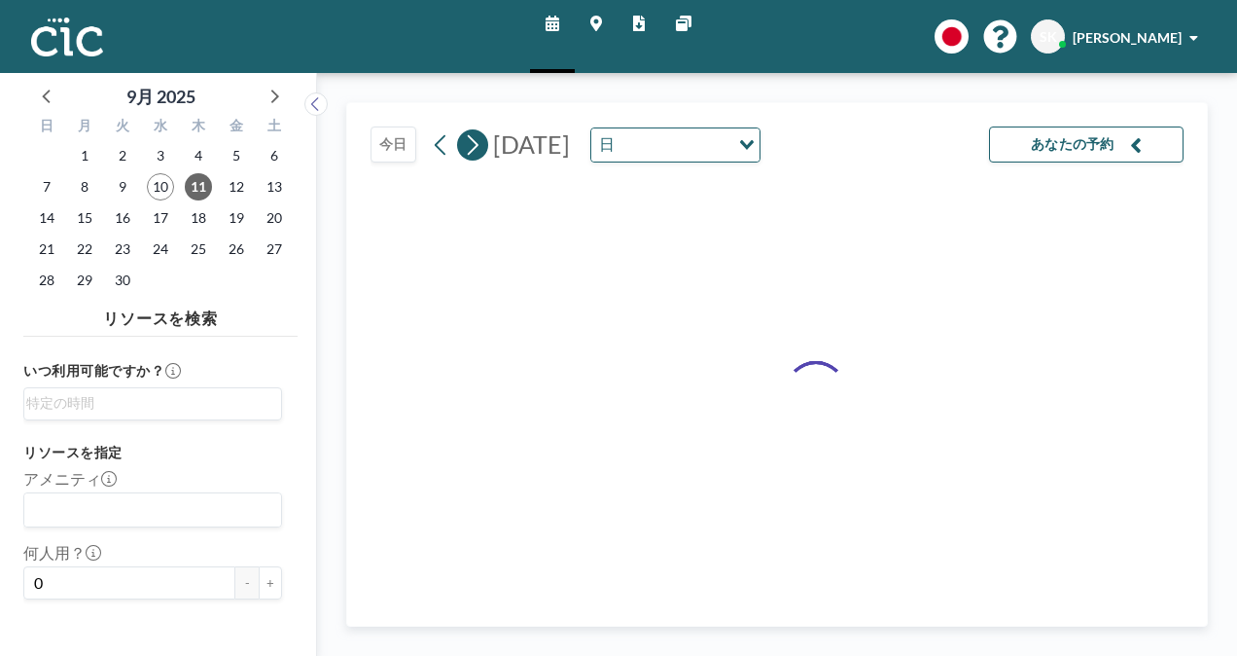
click at [466, 144] on icon at bounding box center [472, 144] width 18 height 29
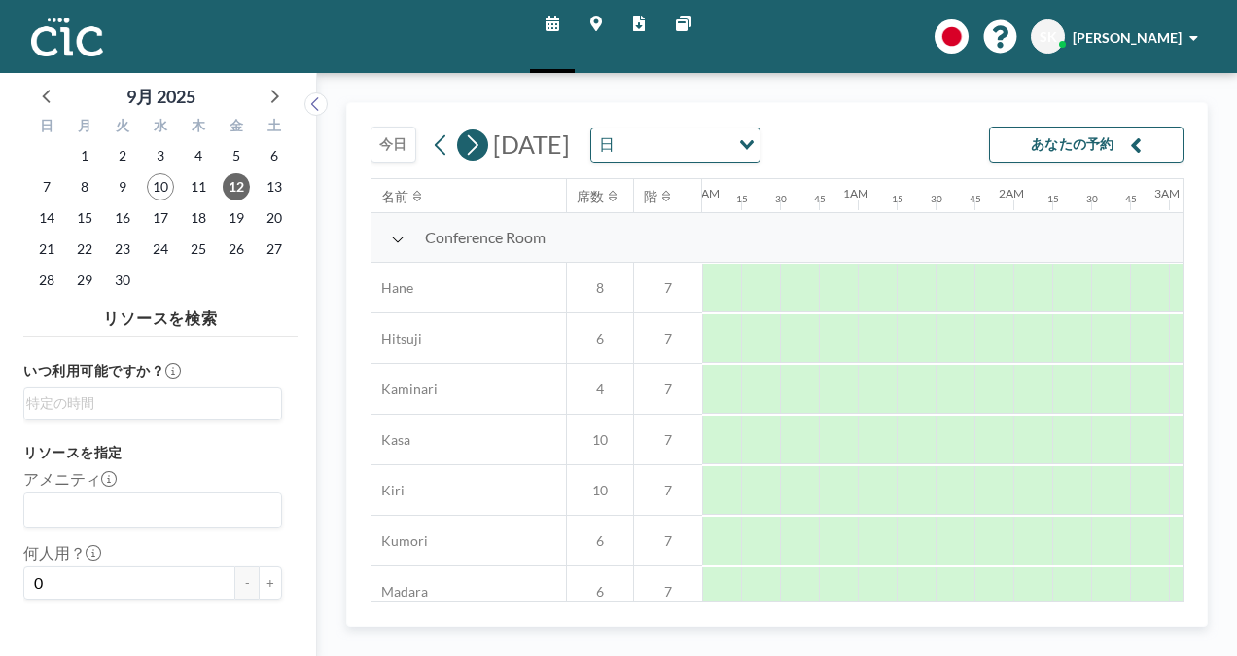
scroll to position [0, 0]
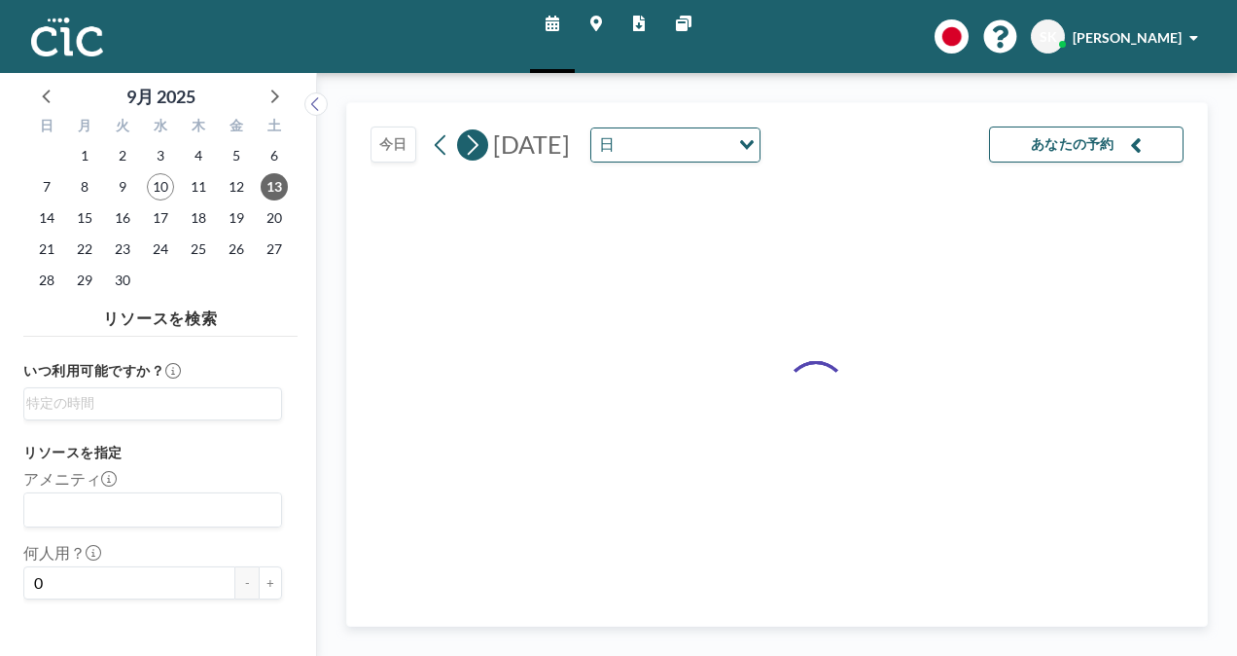
click at [466, 144] on icon at bounding box center [472, 144] width 18 height 29
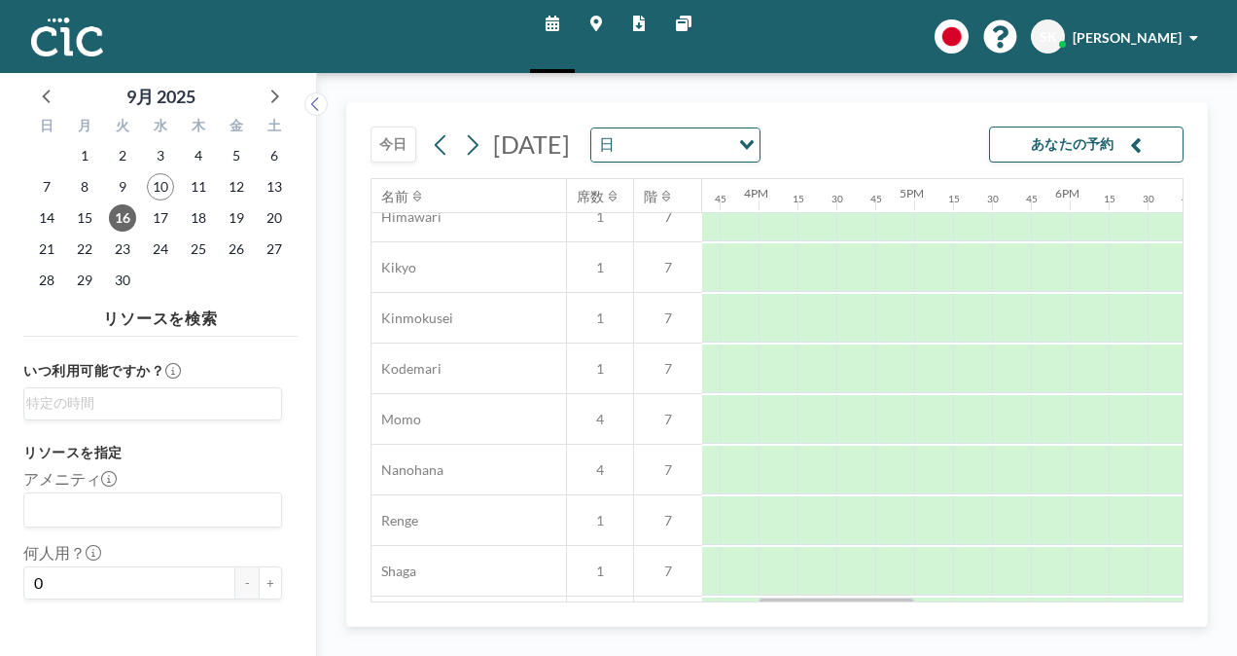
scroll to position [778, 2373]
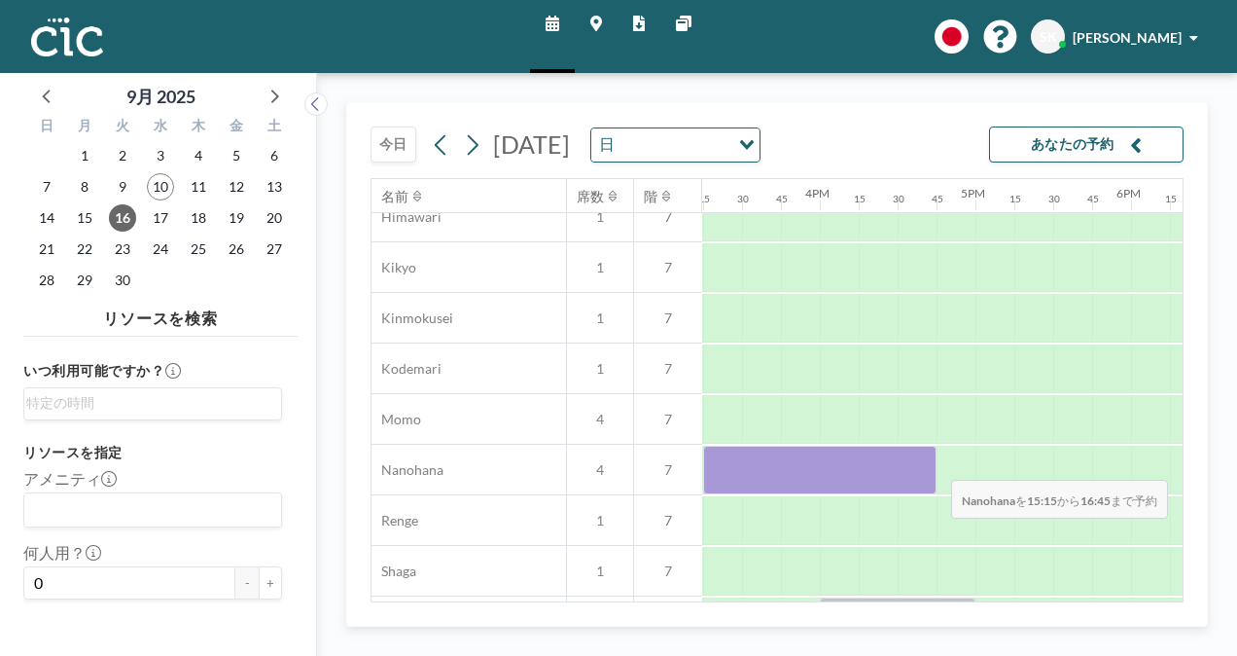
drag, startPoint x: 736, startPoint y: 461, endPoint x: 936, endPoint y: 465, distance: 199.5
click at [936, 465] on div at bounding box center [198, 470] width 3736 height 51
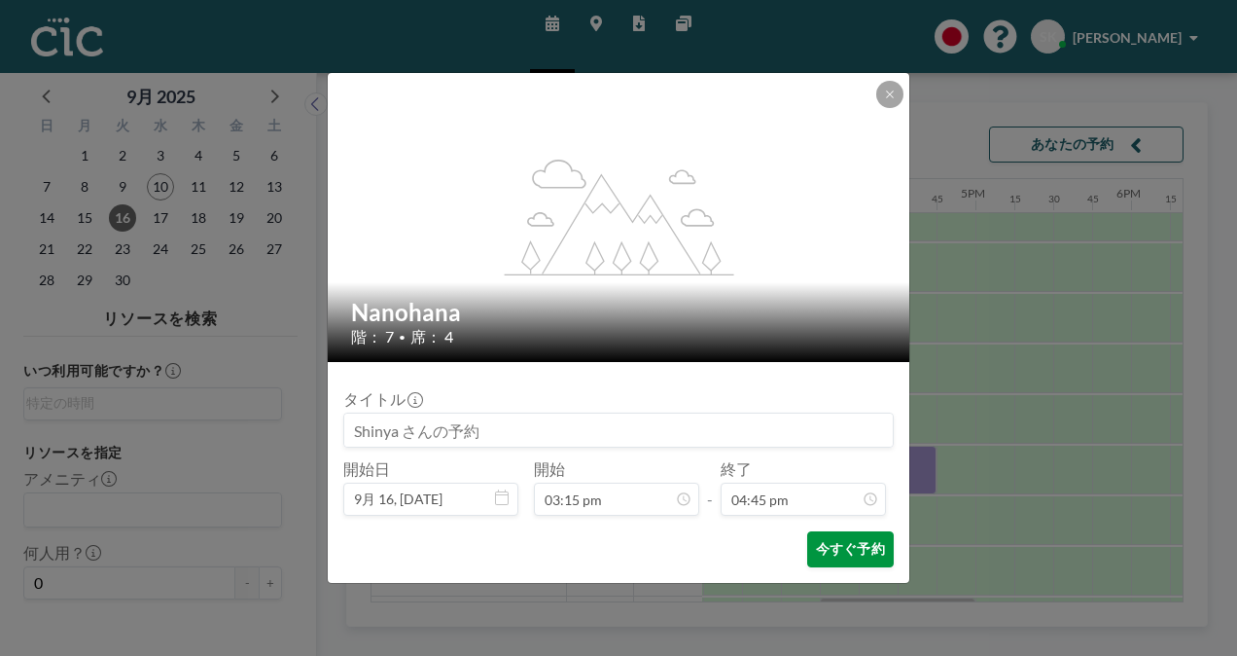
scroll to position [2320, 0]
click at [855, 545] on button "今すぐ予約" at bounding box center [850, 549] width 87 height 36
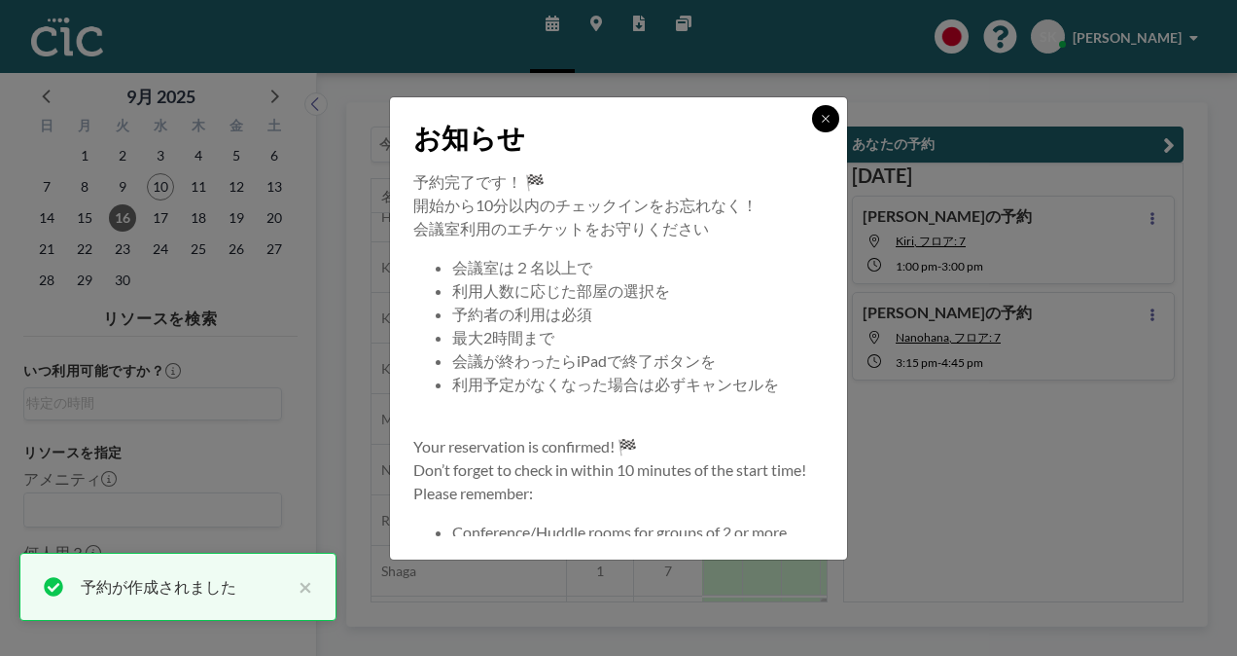
click at [826, 123] on icon at bounding box center [826, 119] width 12 height 12
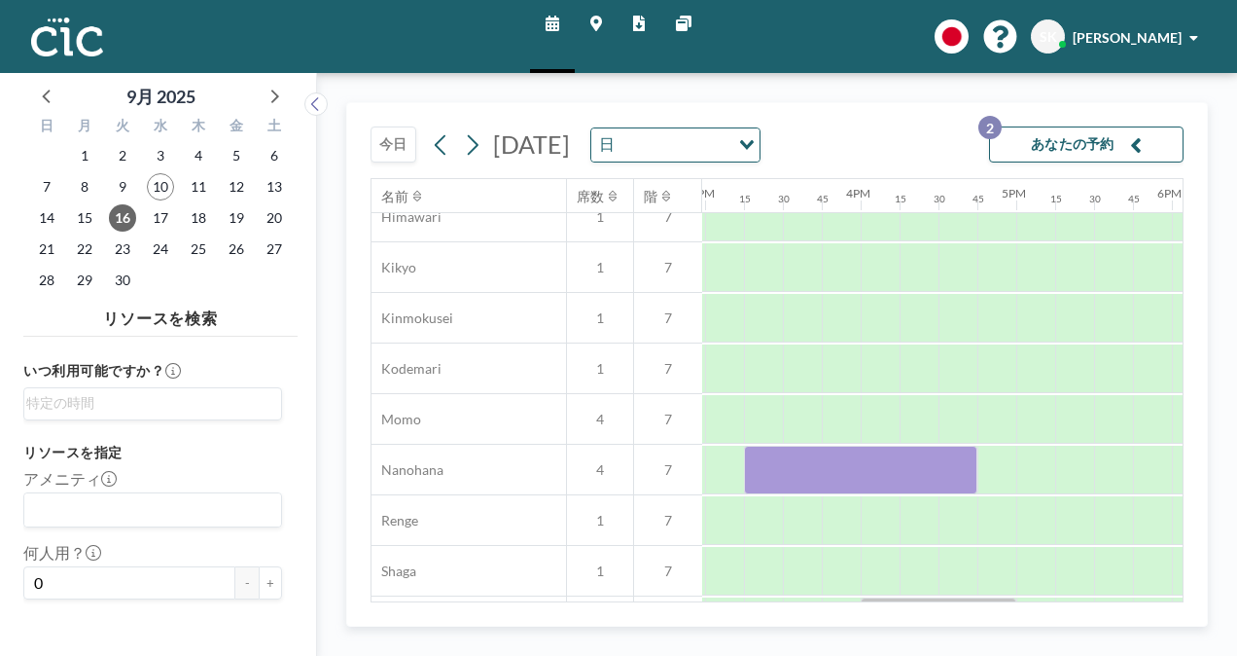
scroll to position [778, 2359]
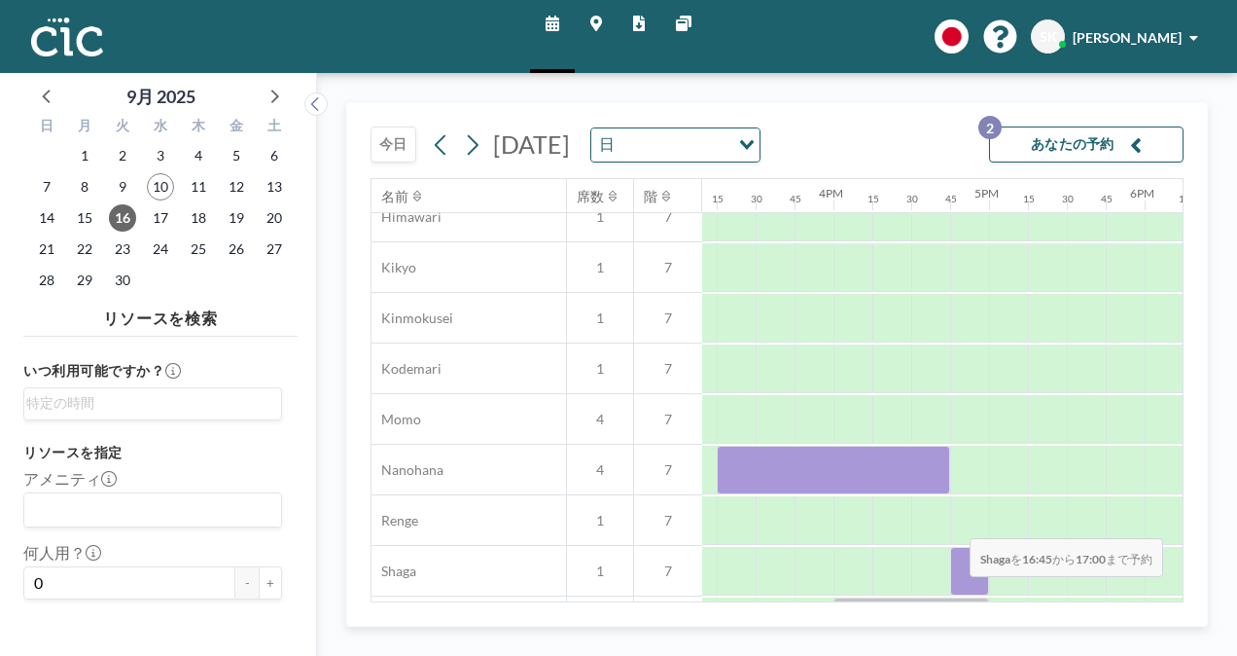
click at [954, 590] on div at bounding box center [969, 571] width 39 height 49
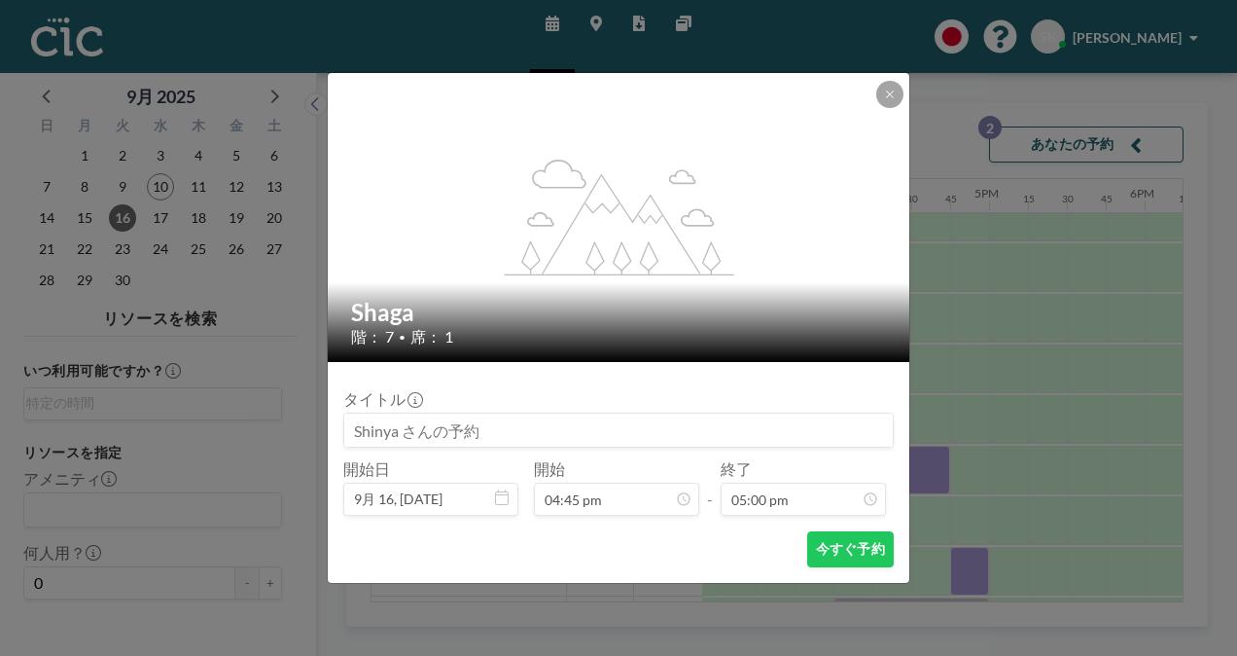
scroll to position [0, 0]
click at [896, 95] on button at bounding box center [889, 94] width 27 height 27
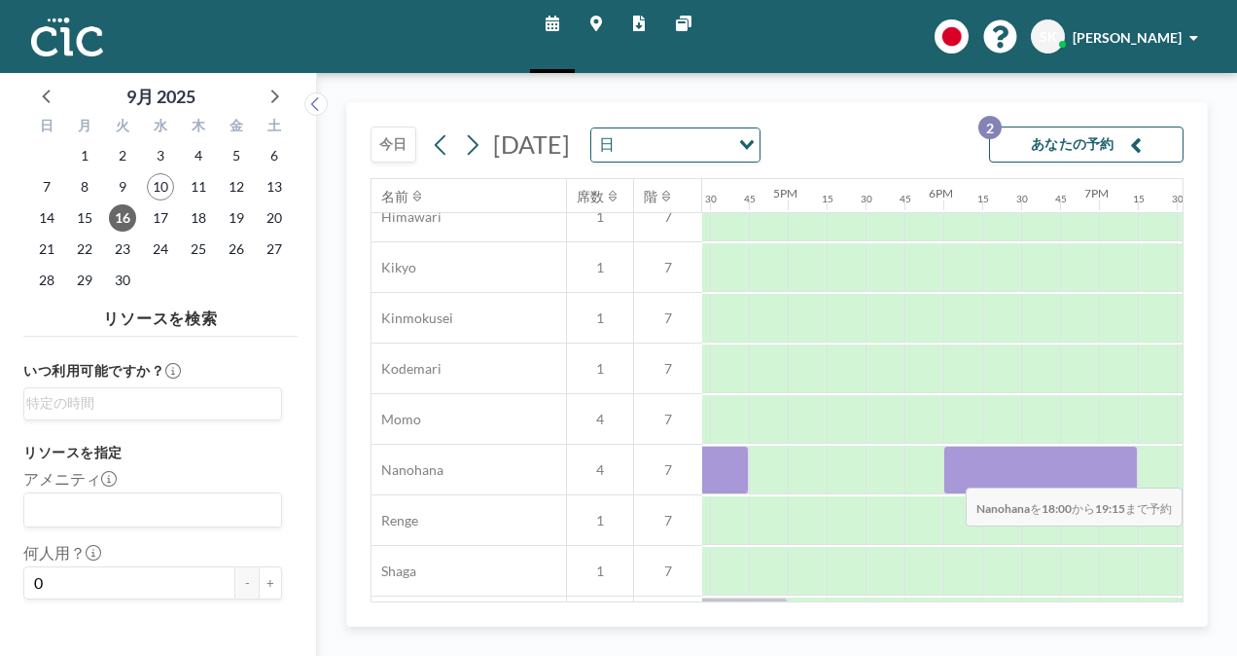
scroll to position [778, 2582]
drag, startPoint x: 988, startPoint y: 473, endPoint x: 1129, endPoint y: 472, distance: 141.1
click at [1129, 472] on div at bounding box center [1038, 470] width 233 height 49
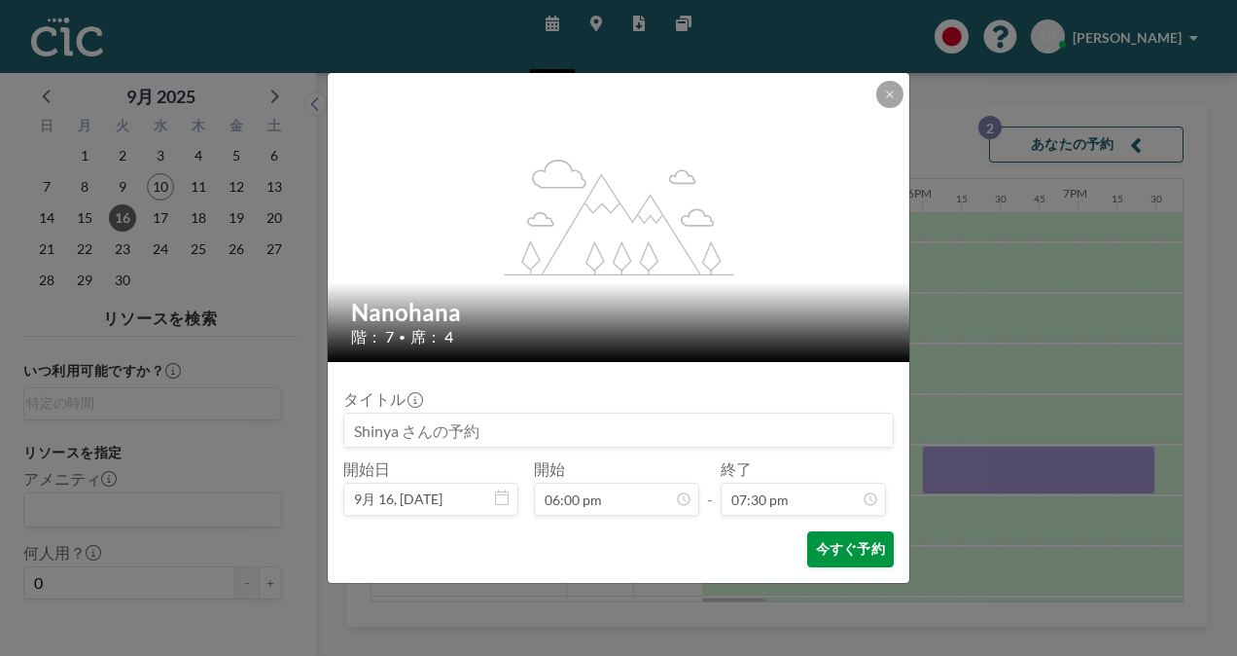
scroll to position [2700, 0]
click at [855, 539] on button "今すぐ予約" at bounding box center [850, 549] width 87 height 36
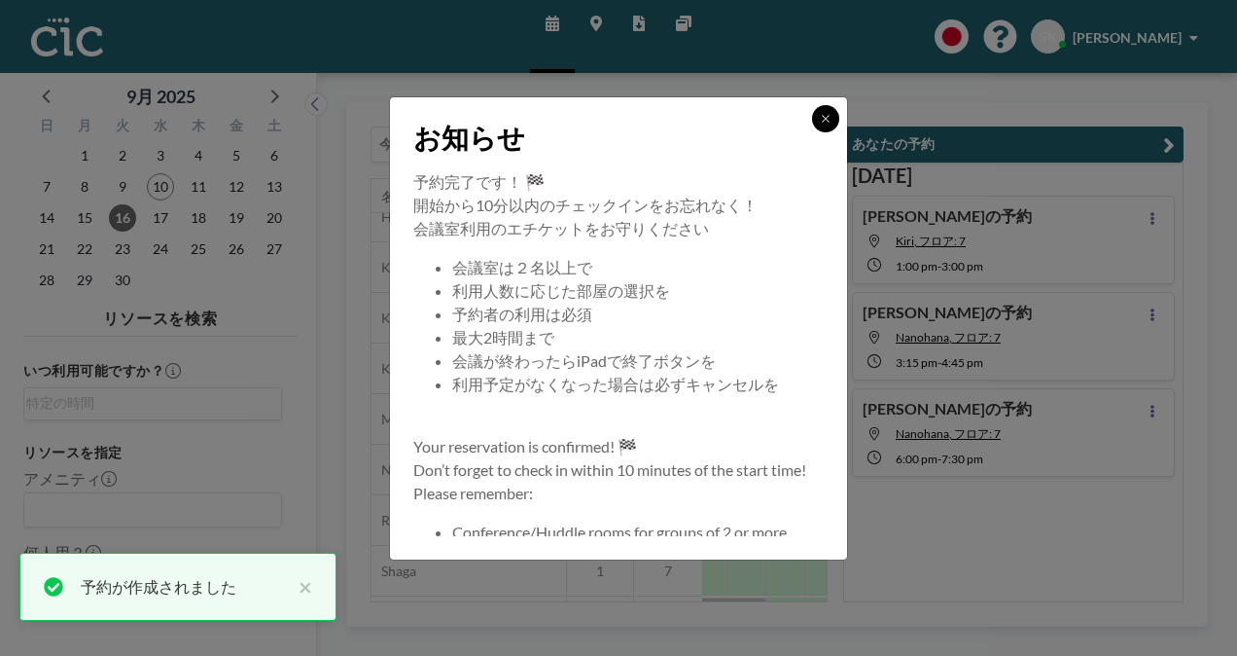
click at [831, 115] on icon at bounding box center [826, 119] width 12 height 12
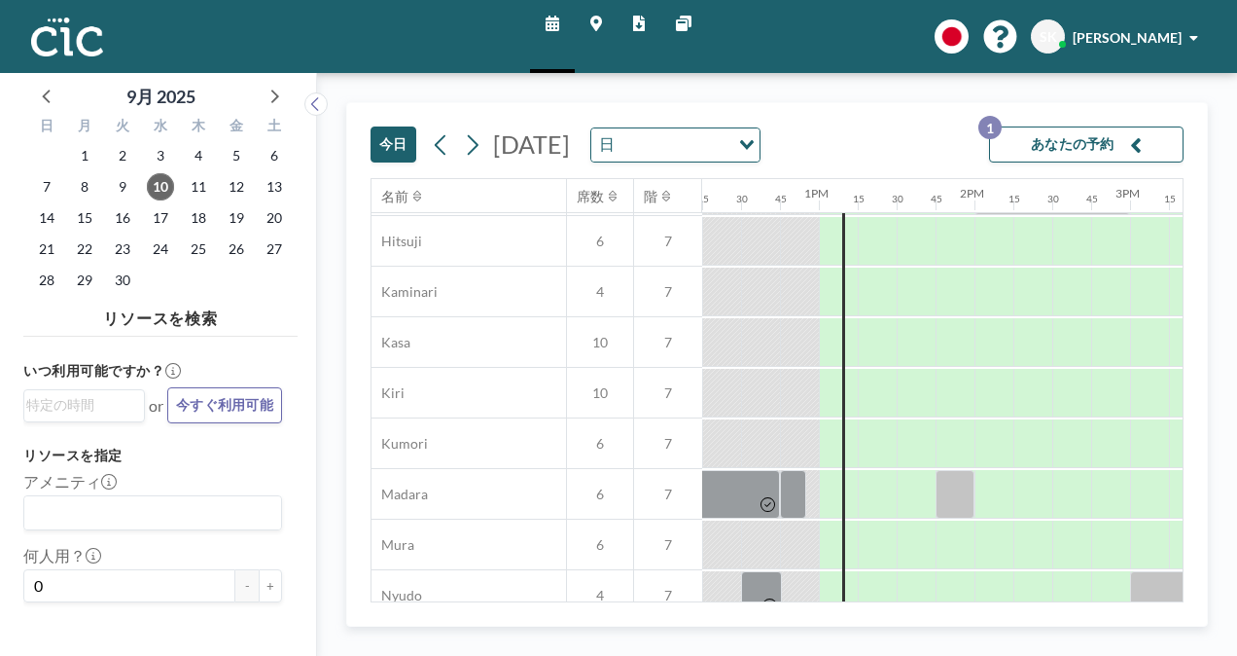
scroll to position [0, 1907]
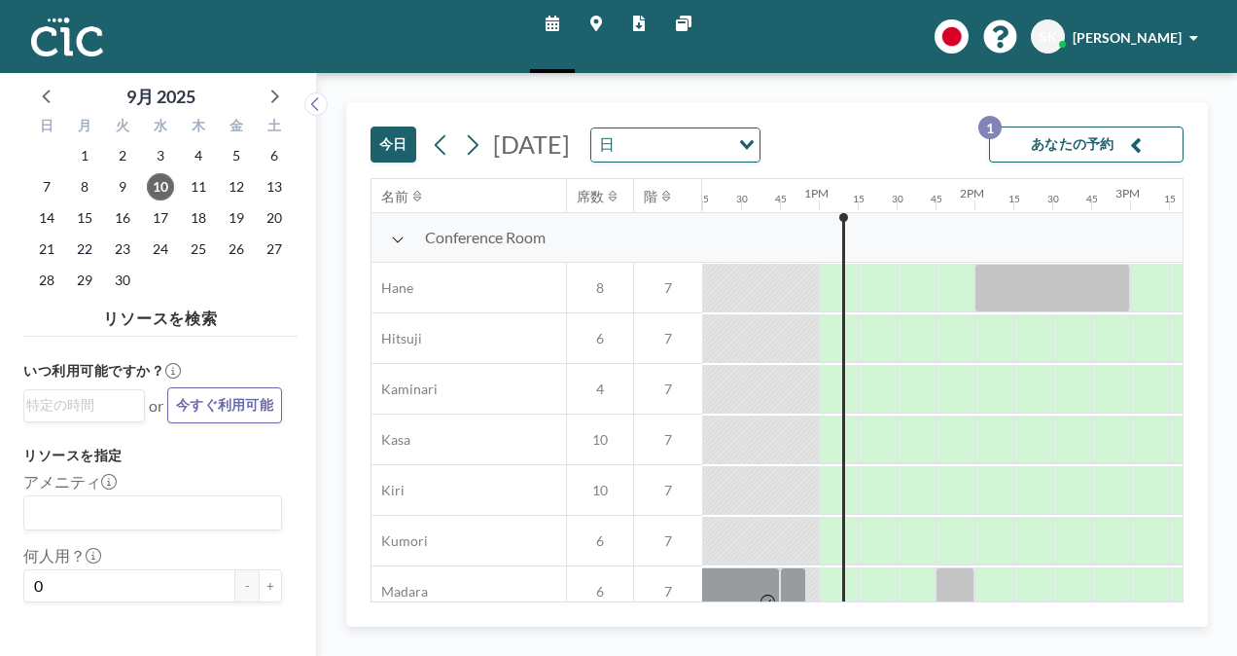
click at [844, 99] on div "[DATE] [DATE] 日 Loading... あなたの予約 1 名前 席数 階 12AM 15 30 45 1AM 15 30 45 2AM 15 3…" at bounding box center [777, 364] width 920 height 583
